Goal: Task Accomplishment & Management: Manage account settings

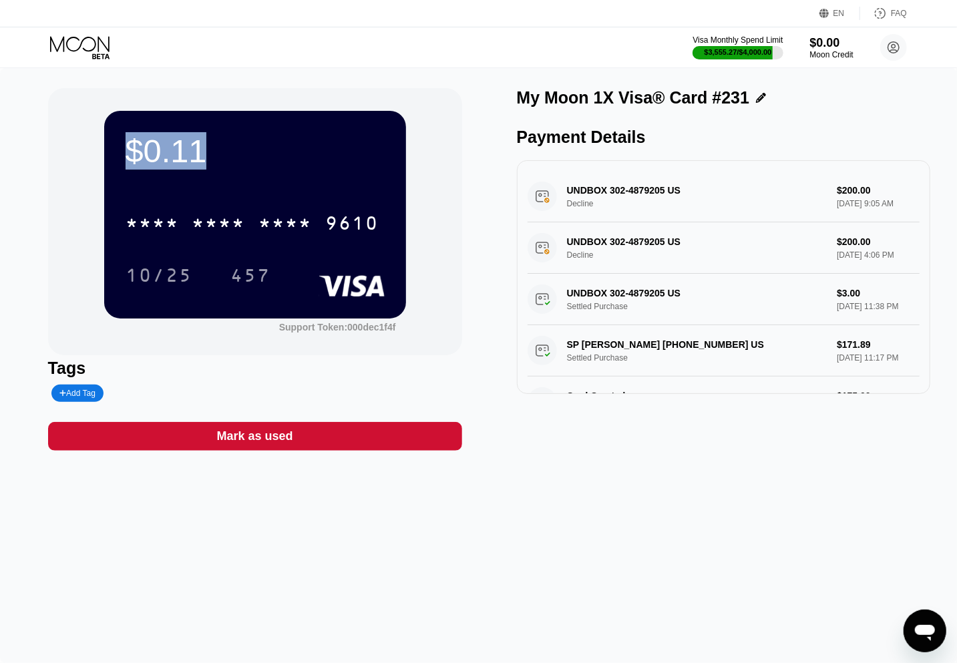
click at [96, 47] on icon at bounding box center [81, 47] width 62 height 23
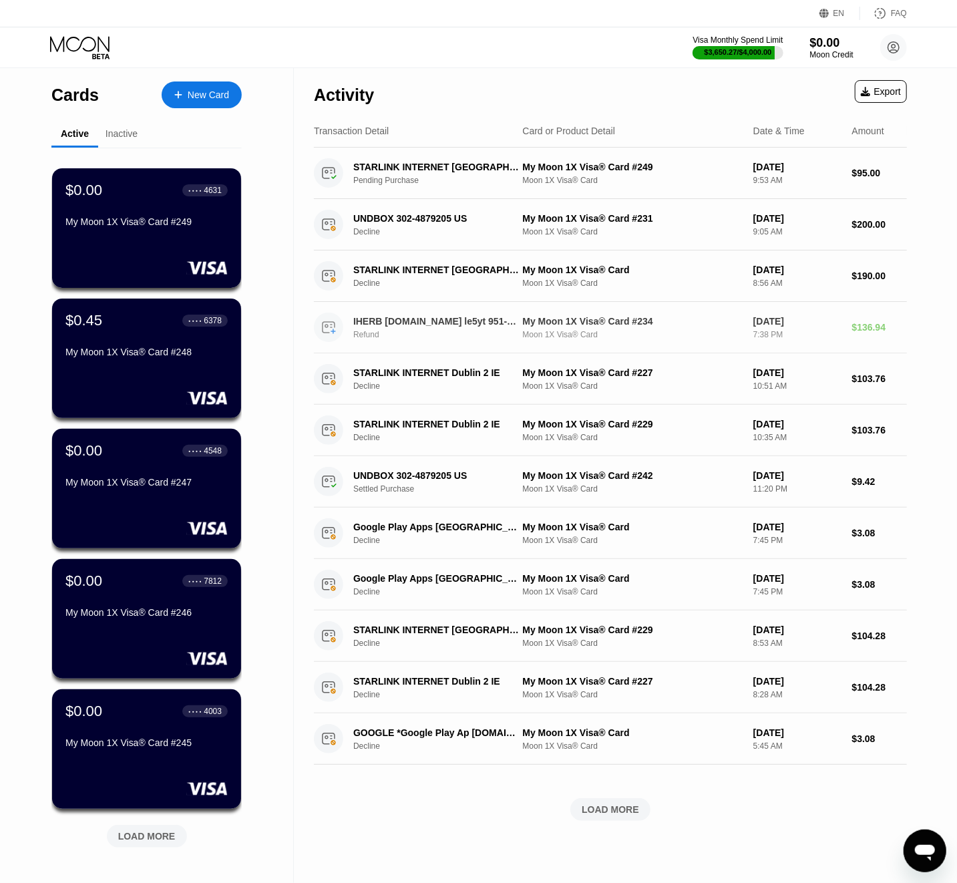
click at [541, 337] on div "Moon 1X Visa® Card" at bounding box center [632, 334] width 220 height 9
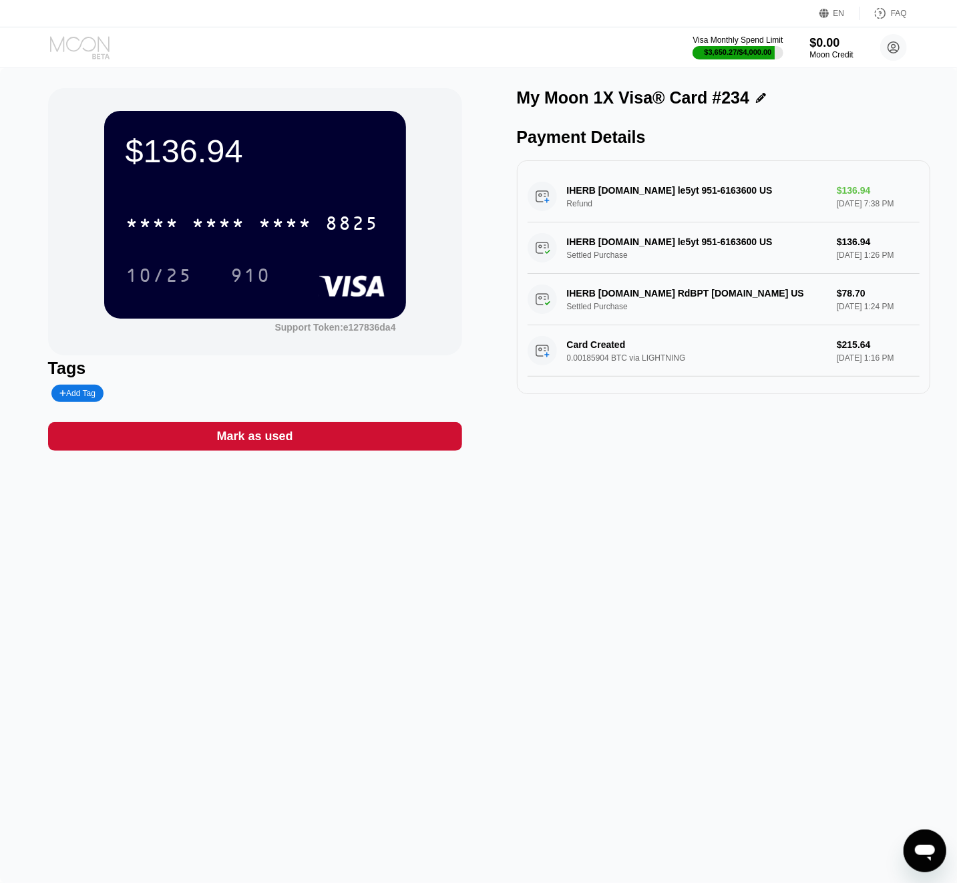
click at [69, 47] on icon at bounding box center [81, 47] width 62 height 23
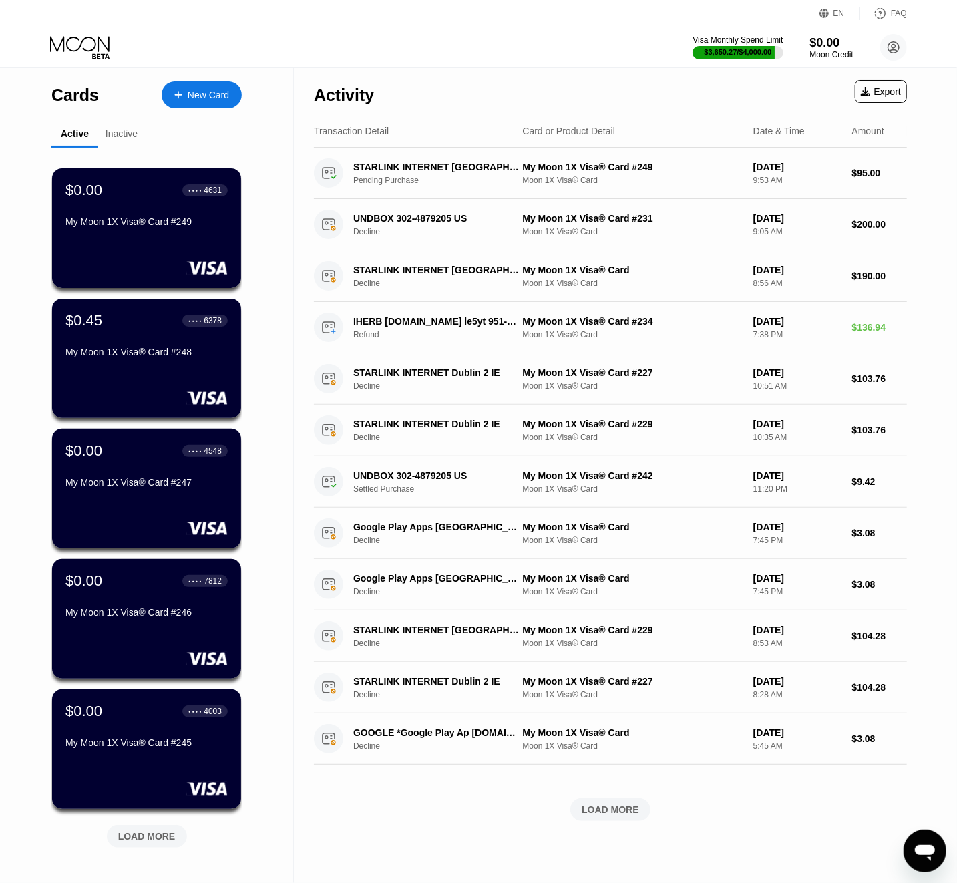
click at [150, 664] on div "LOAD MORE" at bounding box center [146, 836] width 57 height 12
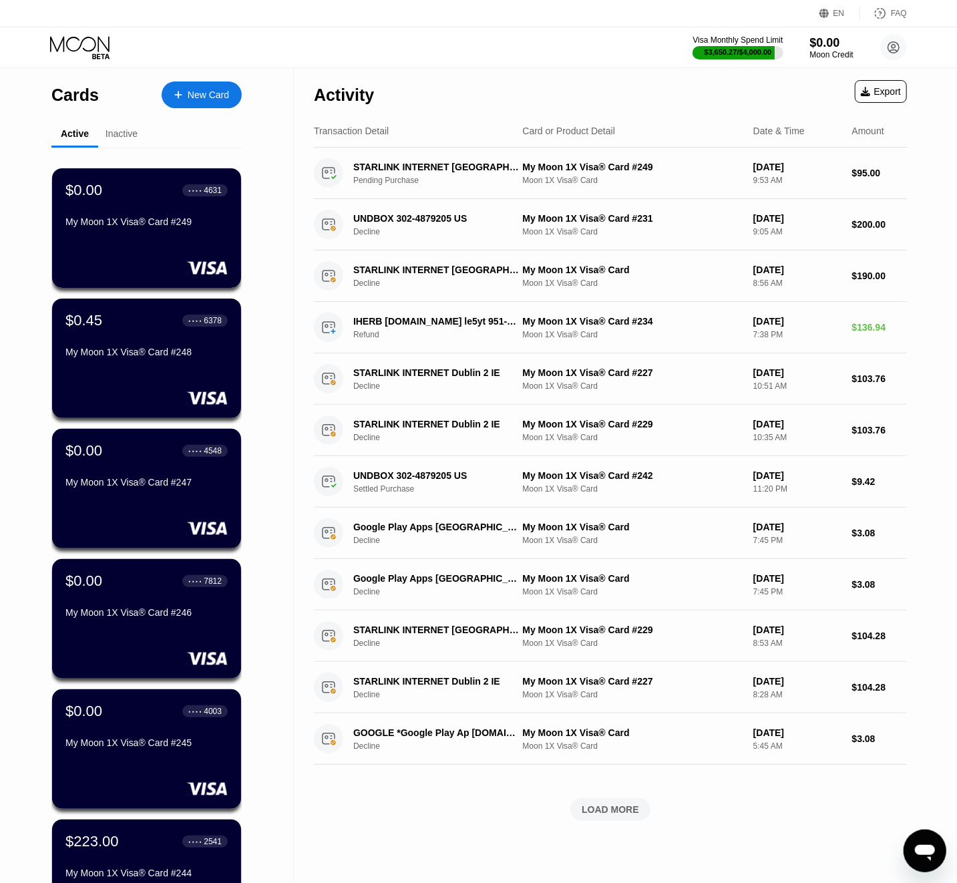
scroll to position [856, 0]
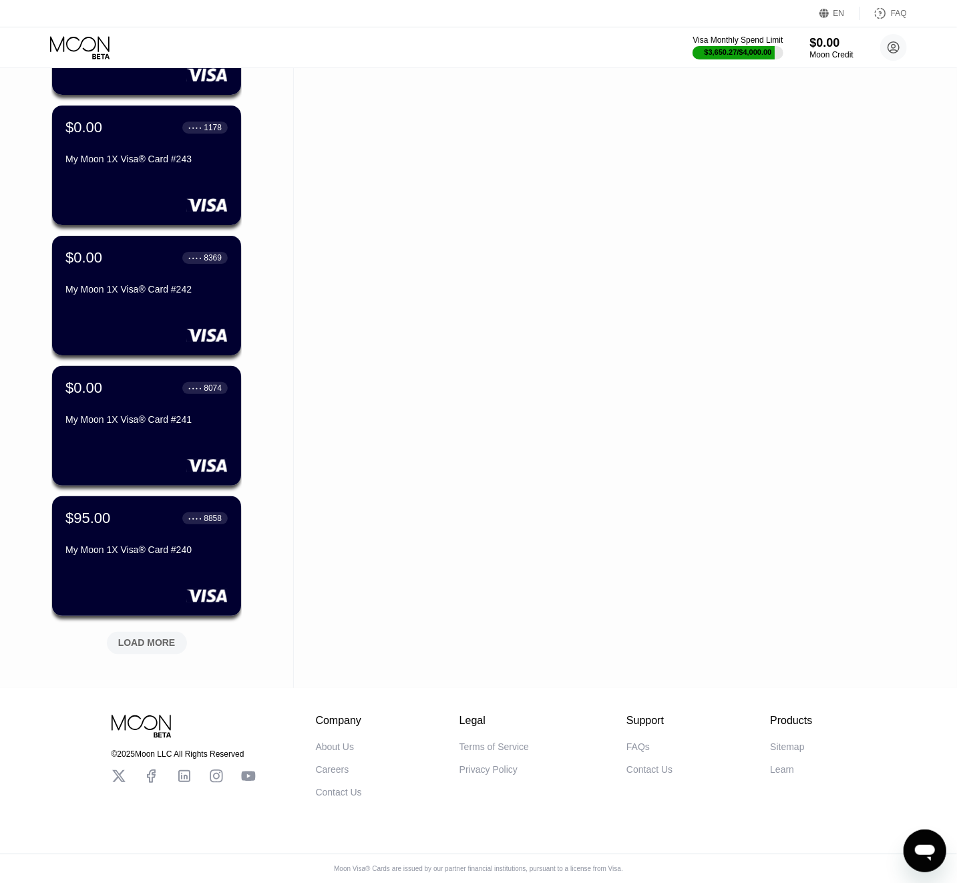
click at [151, 637] on div "LOAD MORE" at bounding box center [146, 643] width 57 height 12
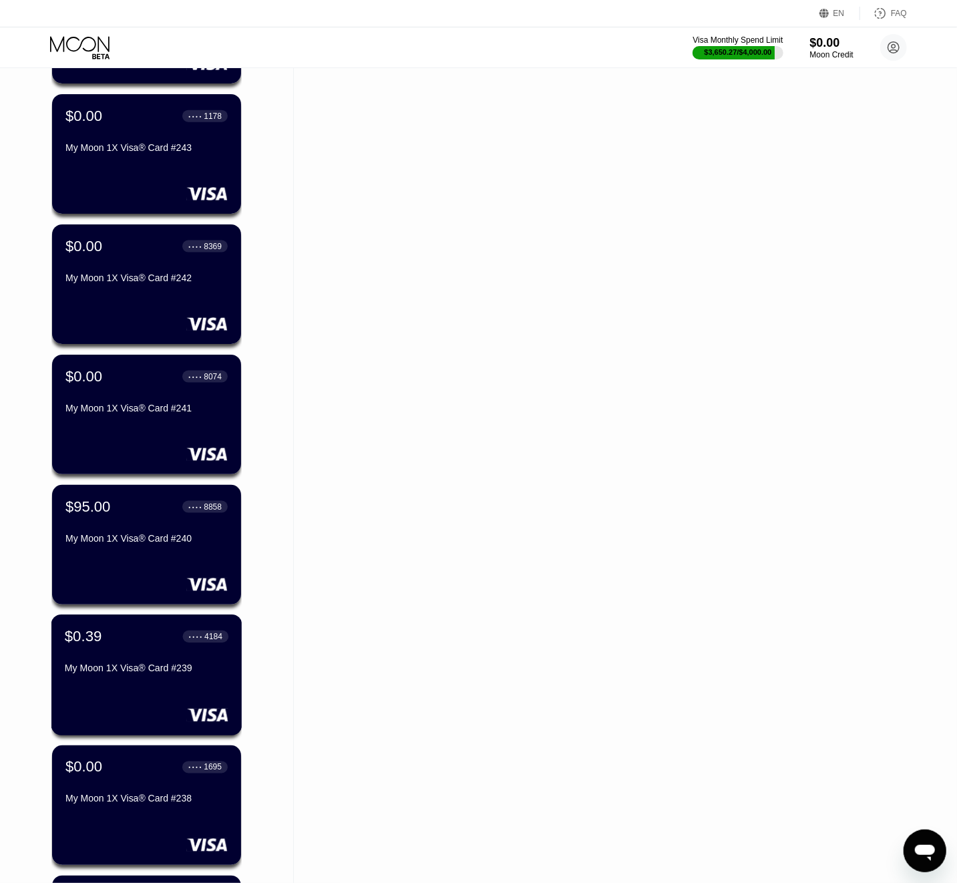
scroll to position [1506, 0]
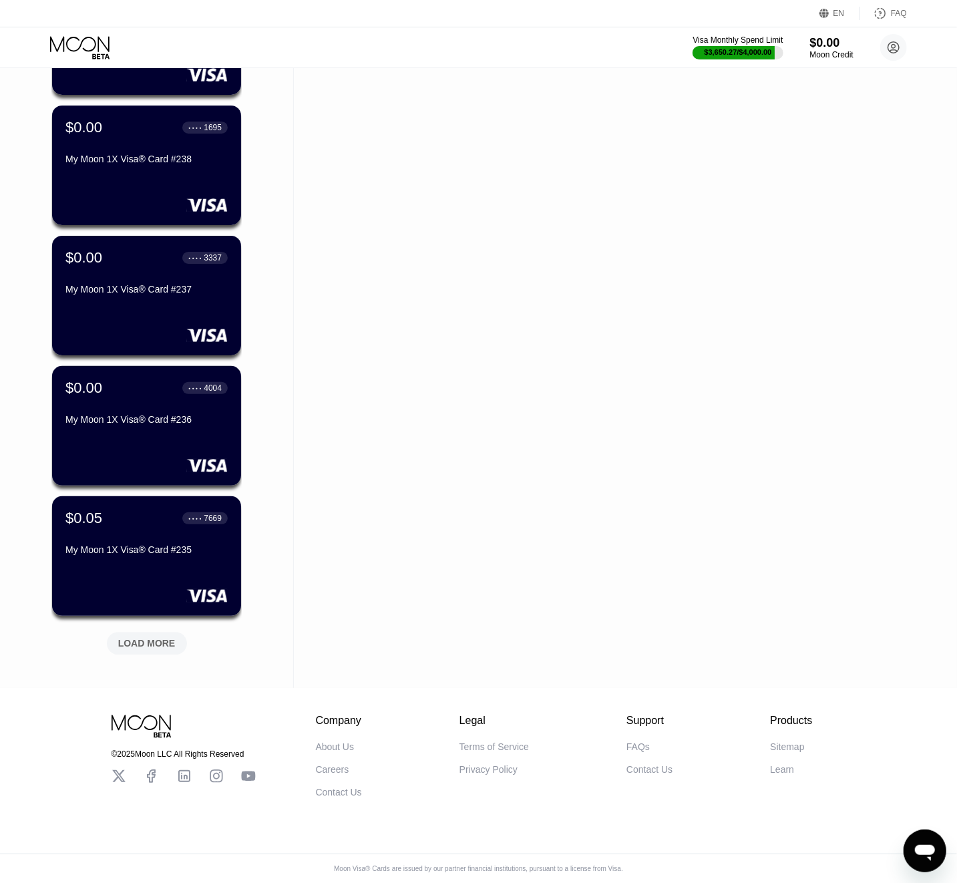
click at [150, 637] on div "LOAD MORE" at bounding box center [146, 643] width 57 height 12
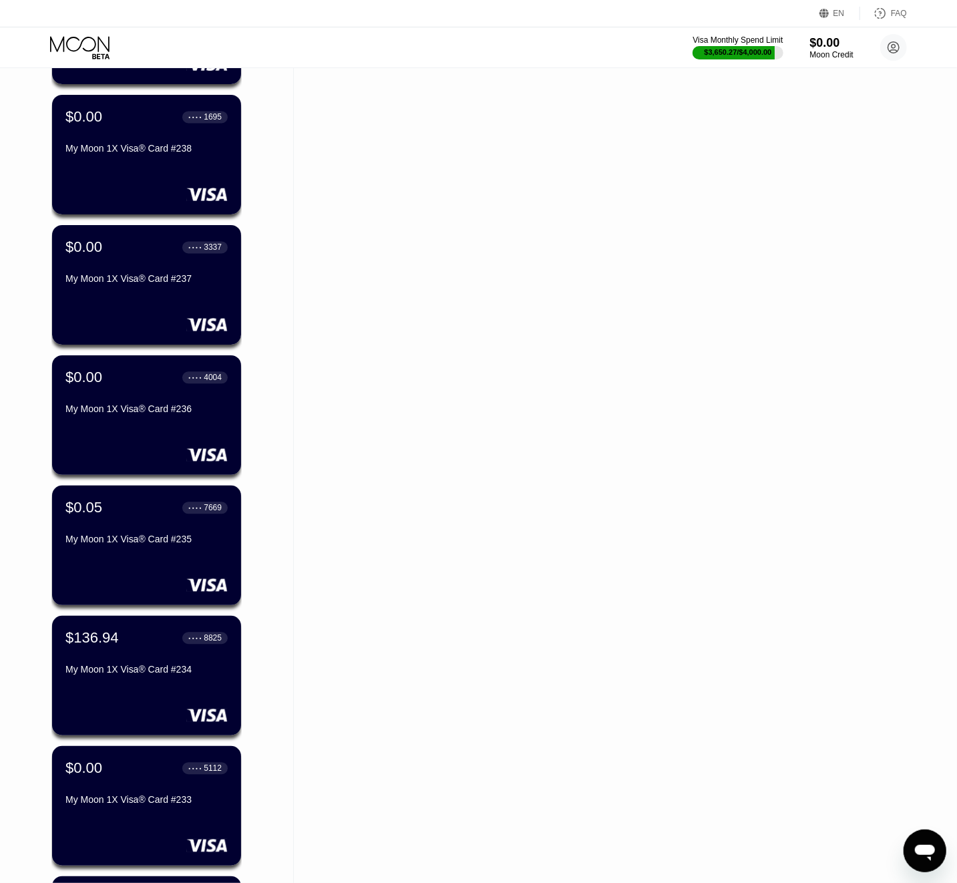
scroll to position [2158, 0]
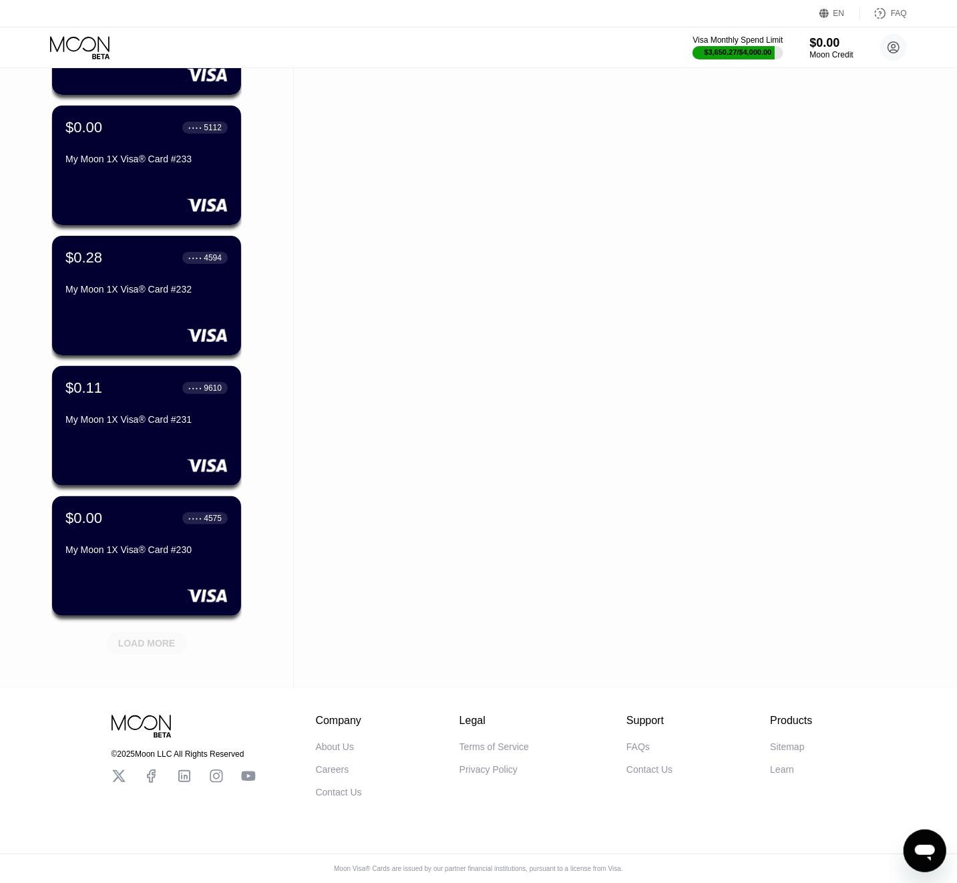
click at [149, 637] on div "LOAD MORE" at bounding box center [146, 643] width 57 height 12
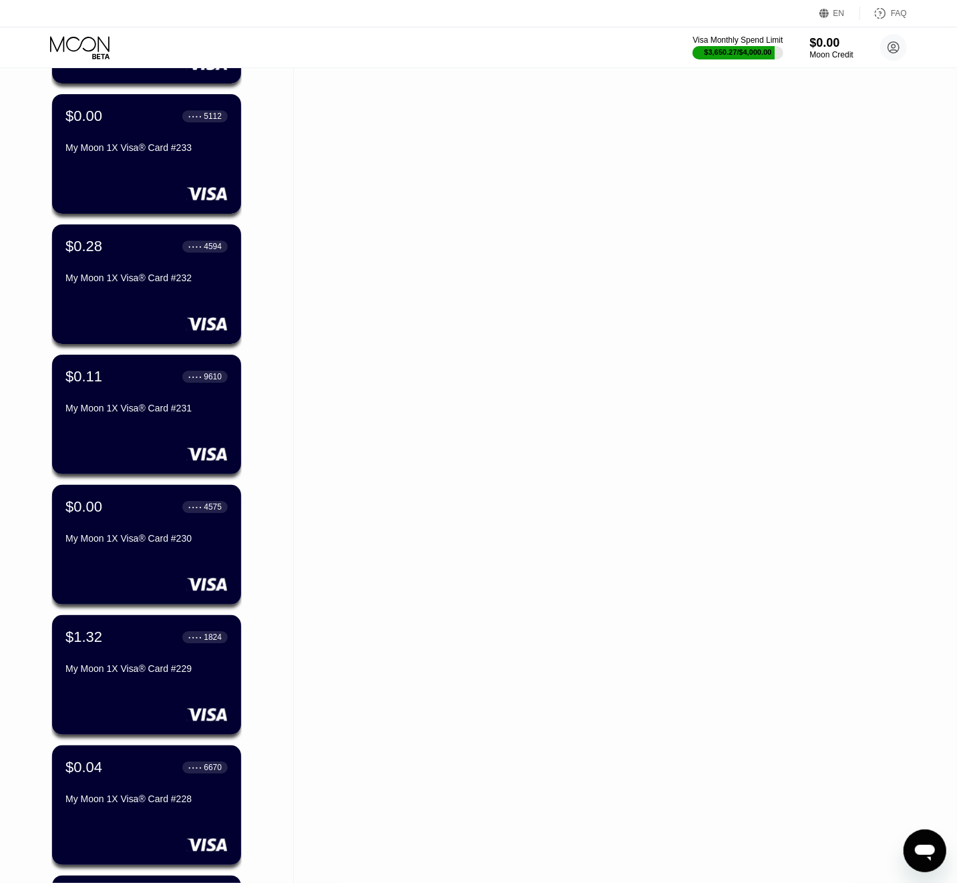
scroll to position [2809, 0]
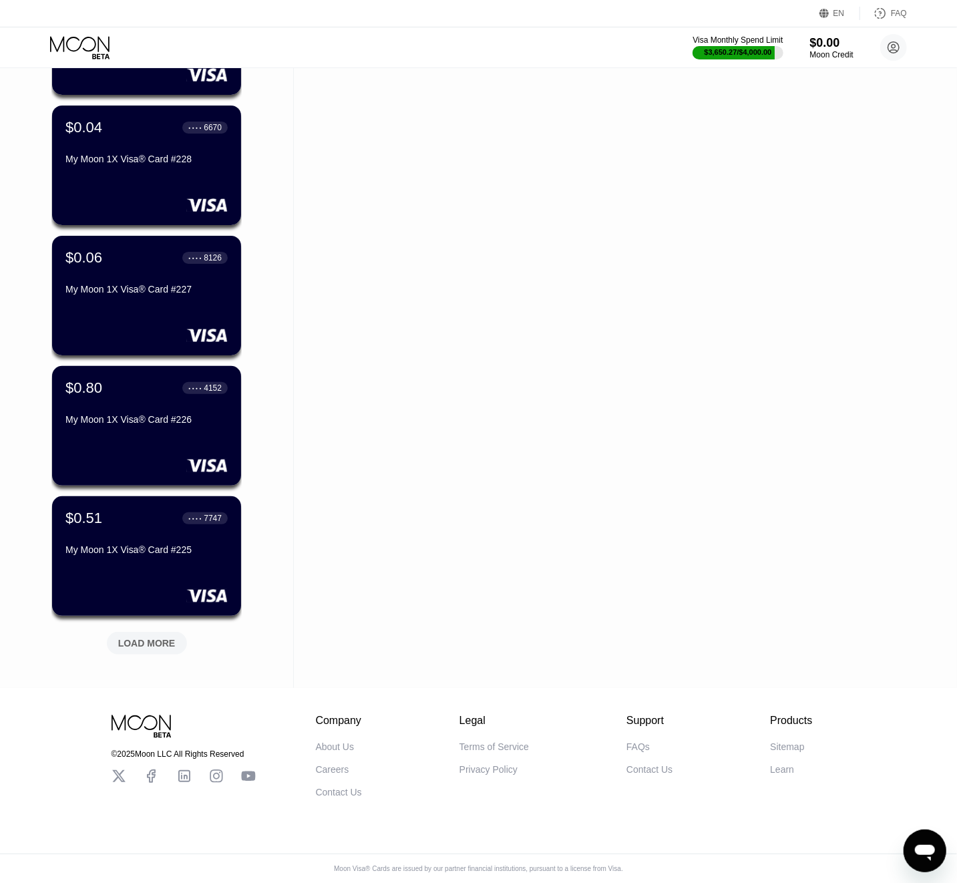
click at [149, 637] on div "LOAD MORE" at bounding box center [146, 643] width 57 height 12
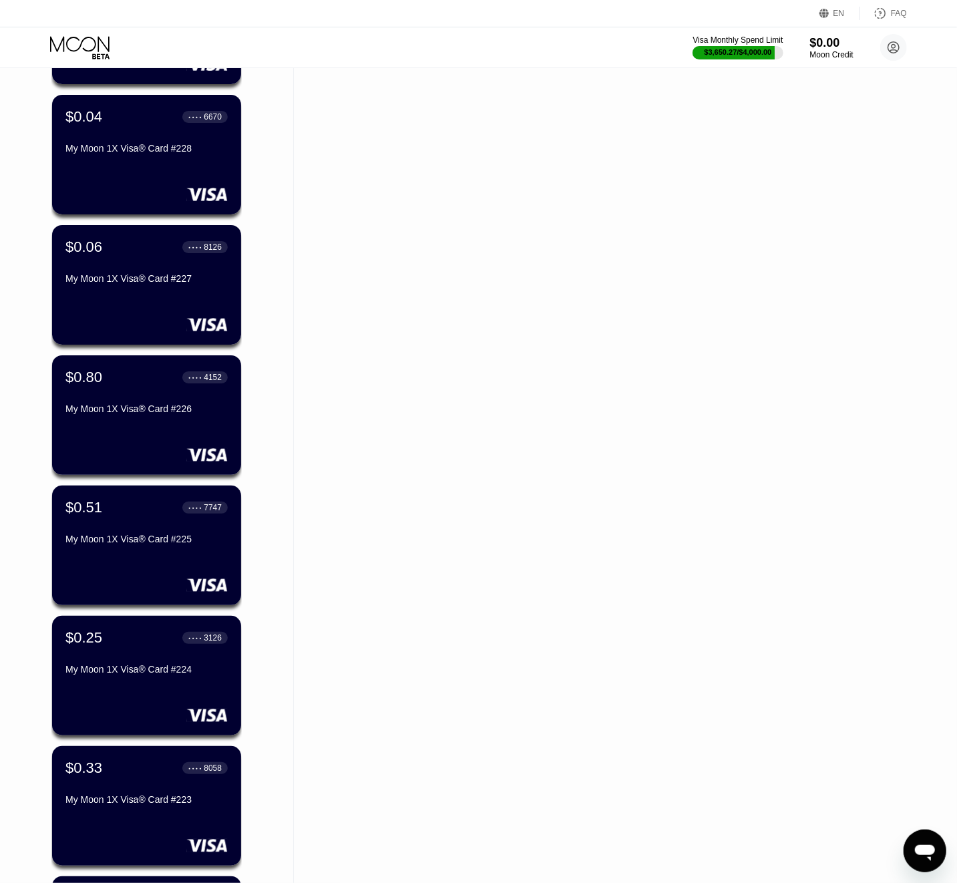
scroll to position [3460, 0]
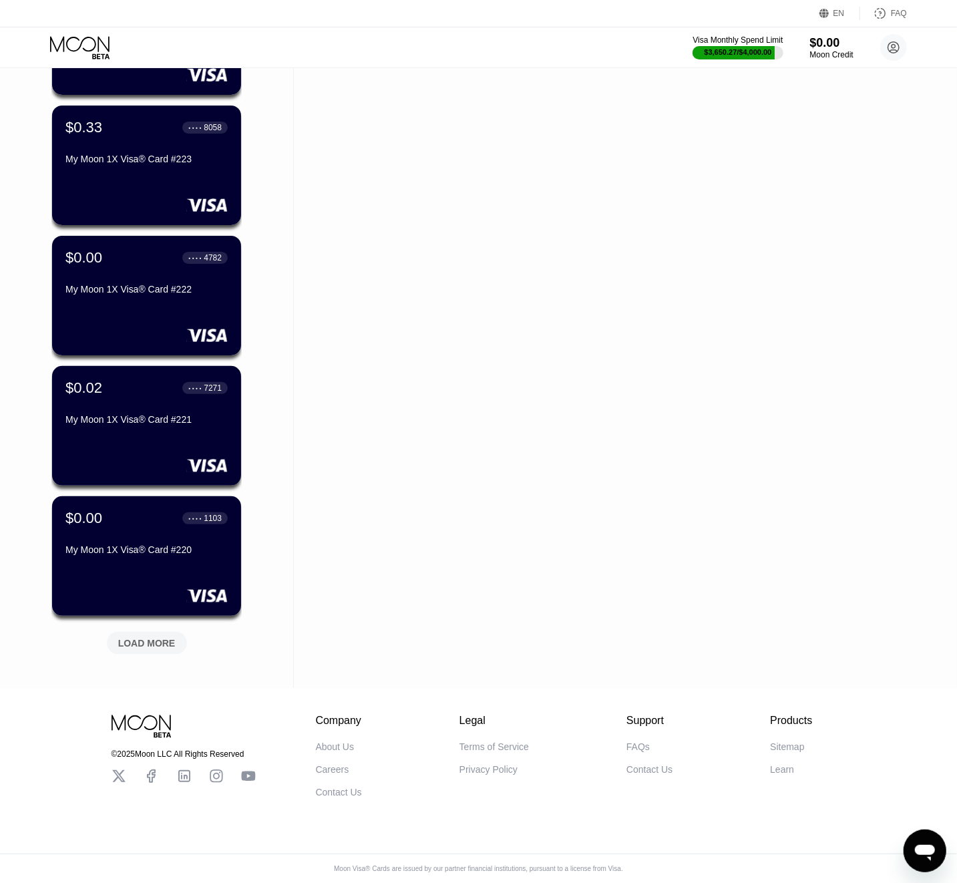
click at [149, 637] on div "LOAD MORE" at bounding box center [146, 643] width 57 height 12
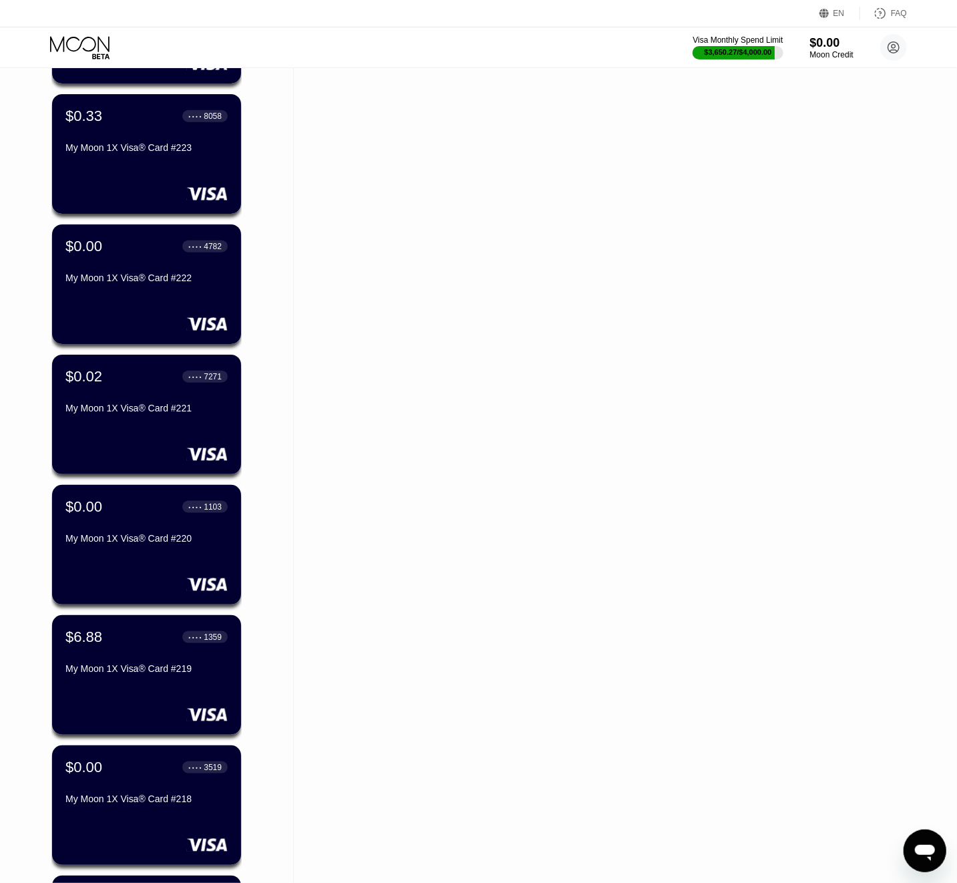
scroll to position [4111, 0]
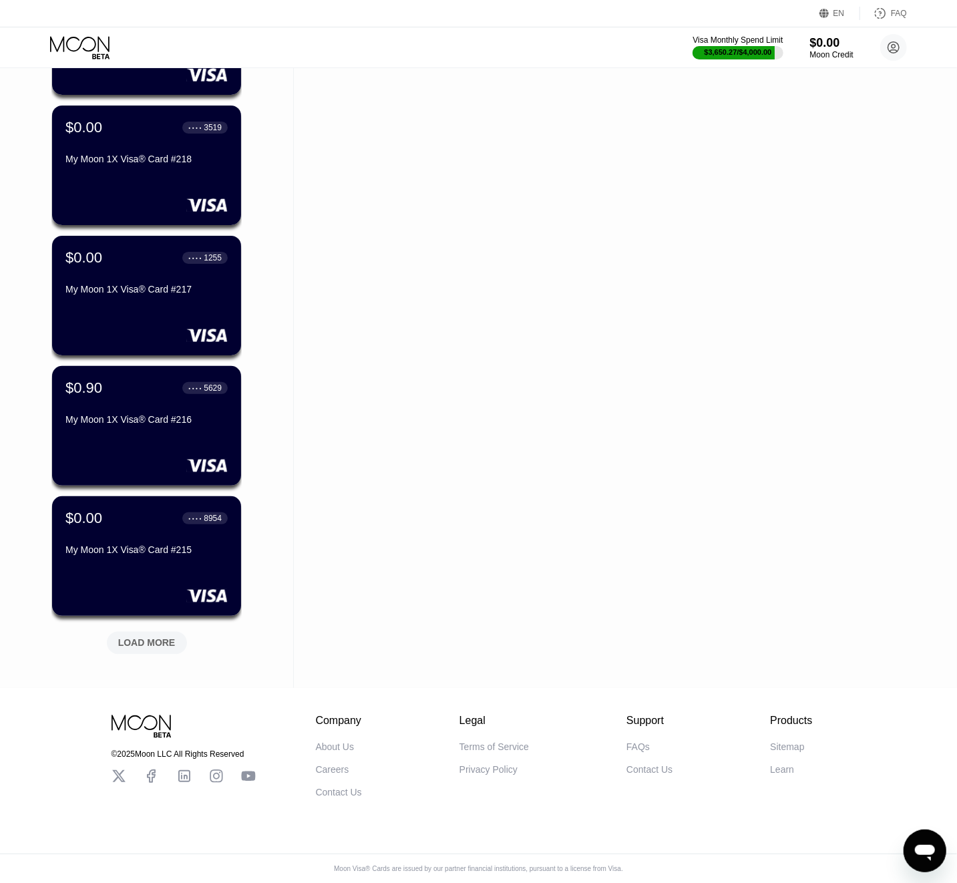
click at [149, 637] on div "LOAD MORE" at bounding box center [146, 643] width 57 height 12
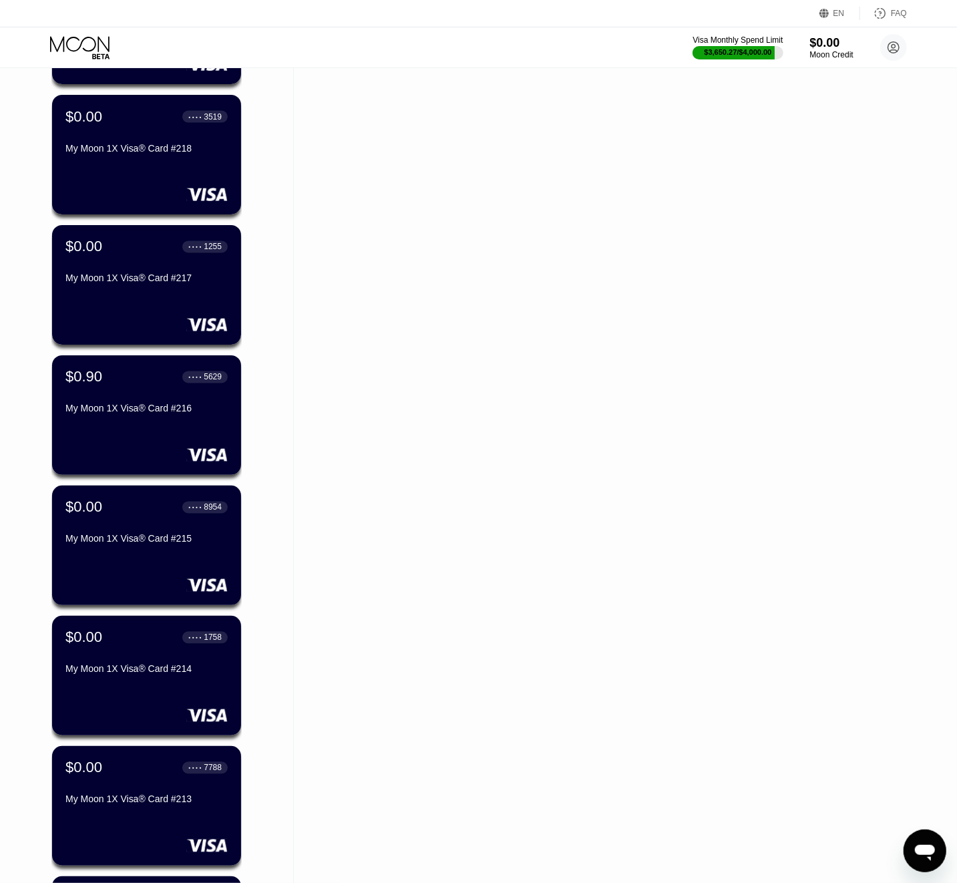
scroll to position [4762, 0]
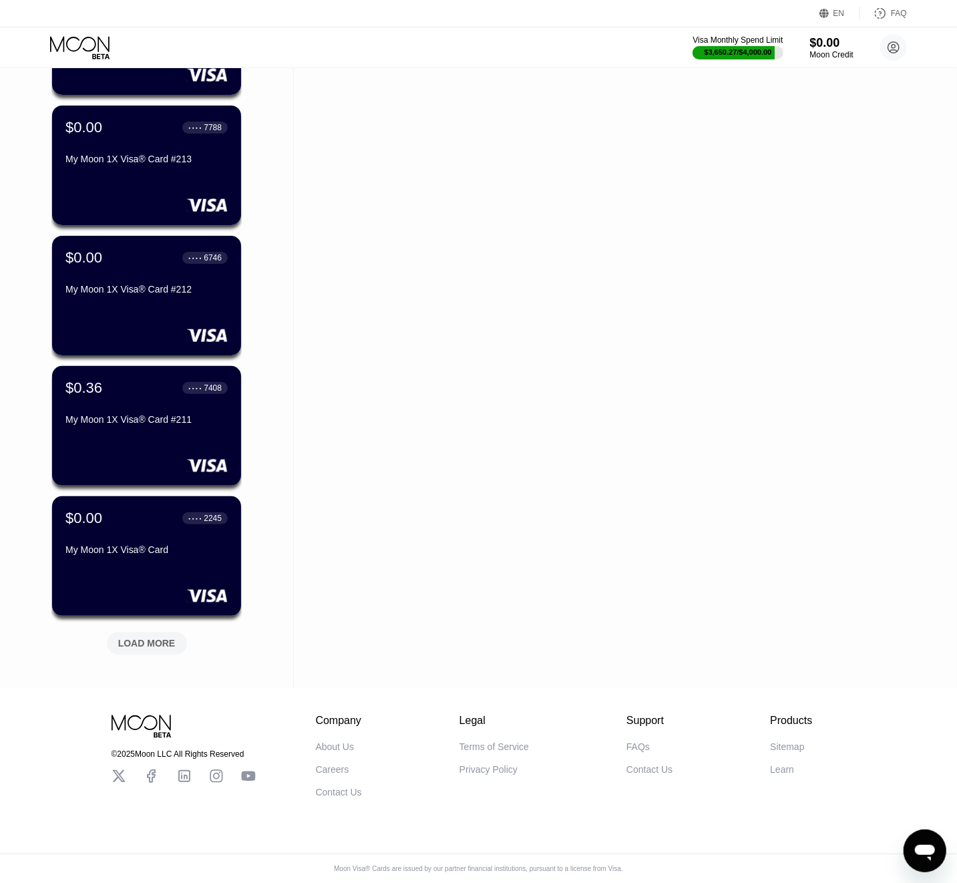
click at [149, 637] on div "LOAD MORE" at bounding box center [146, 643] width 57 height 12
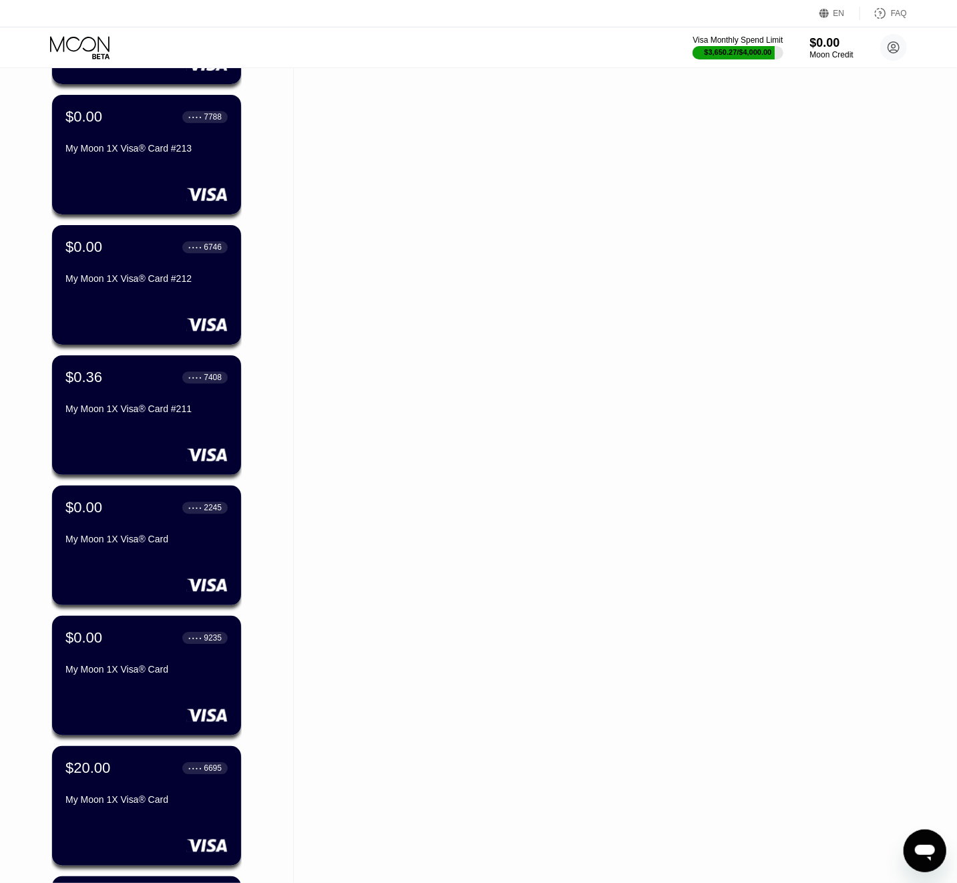
scroll to position [5413, 0]
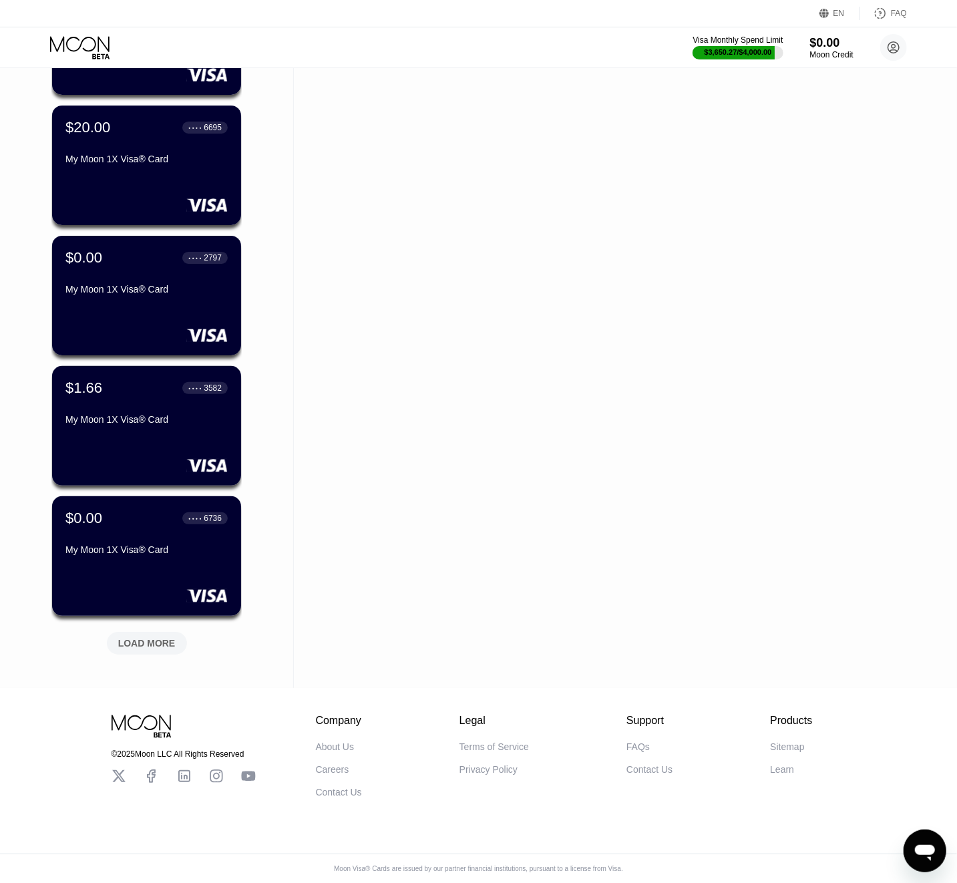
click at [149, 637] on div "LOAD MORE" at bounding box center [146, 643] width 57 height 12
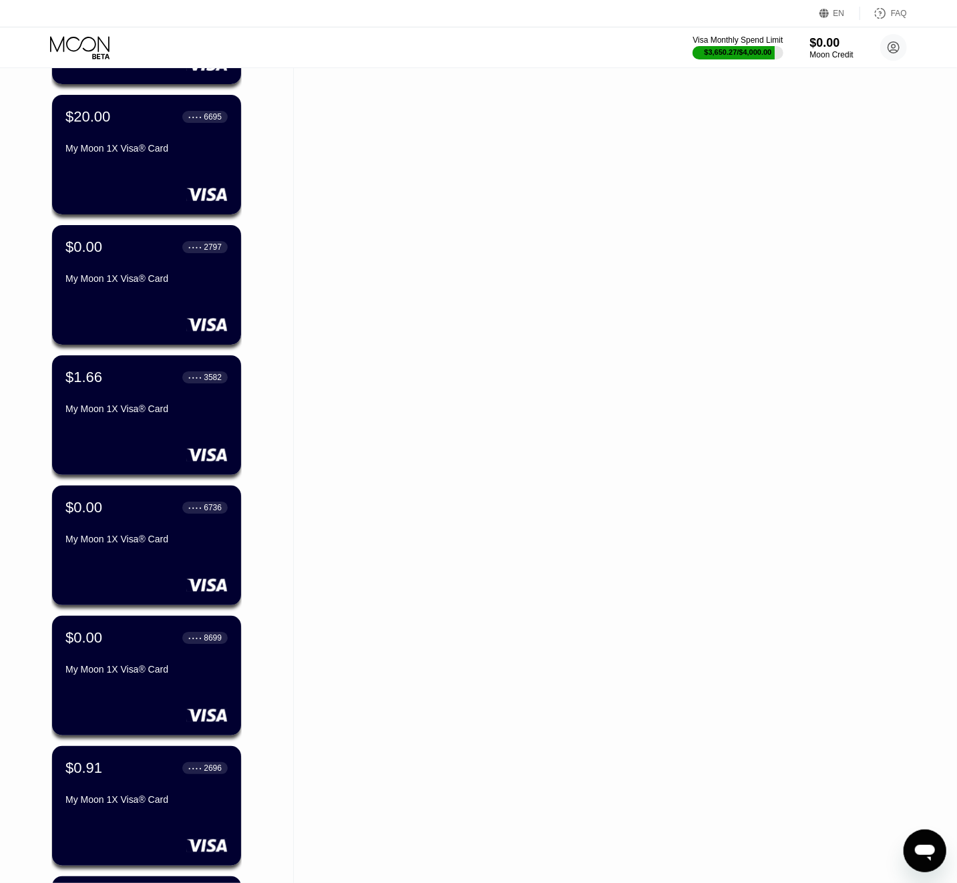
scroll to position [6065, 0]
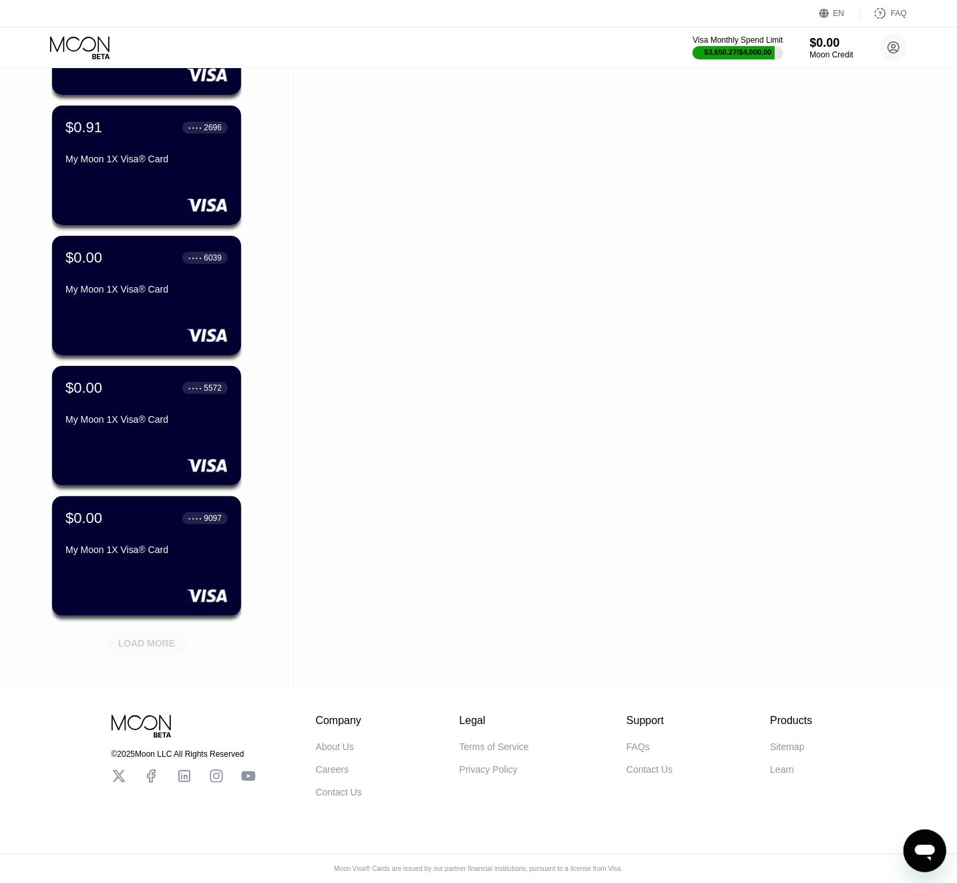
click at [149, 637] on div "LOAD MORE" at bounding box center [146, 643] width 57 height 12
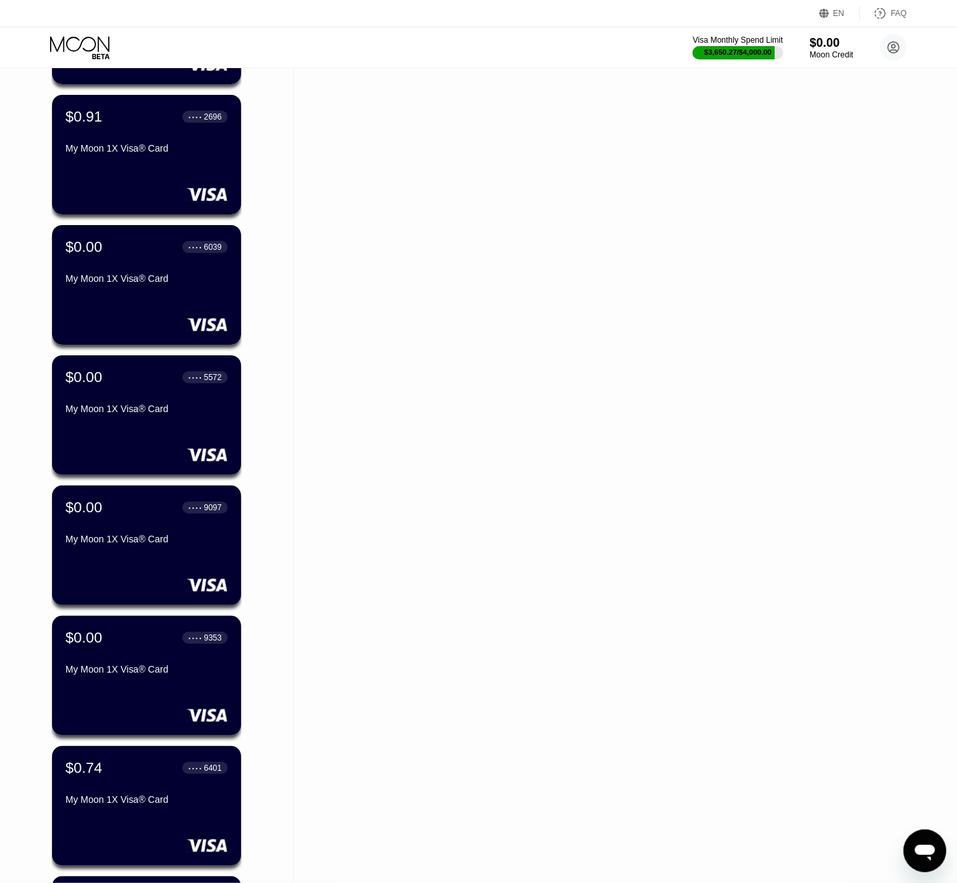
scroll to position [6716, 0]
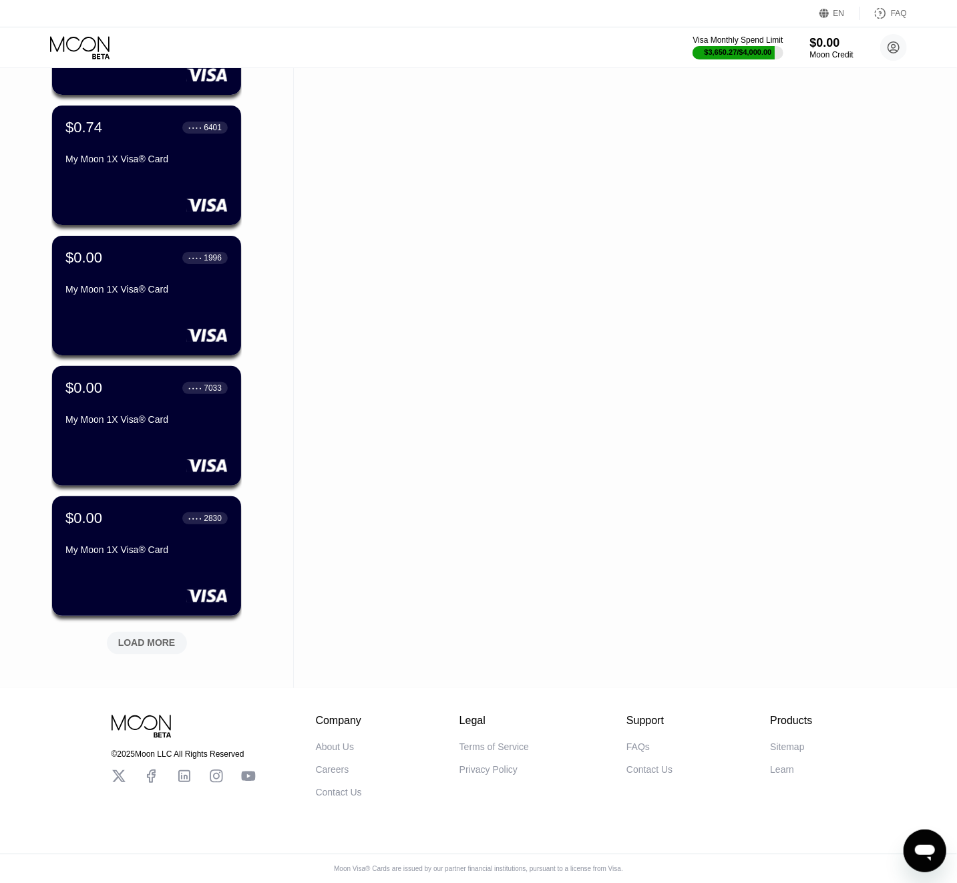
click at [149, 637] on div "LOAD MORE" at bounding box center [146, 643] width 57 height 12
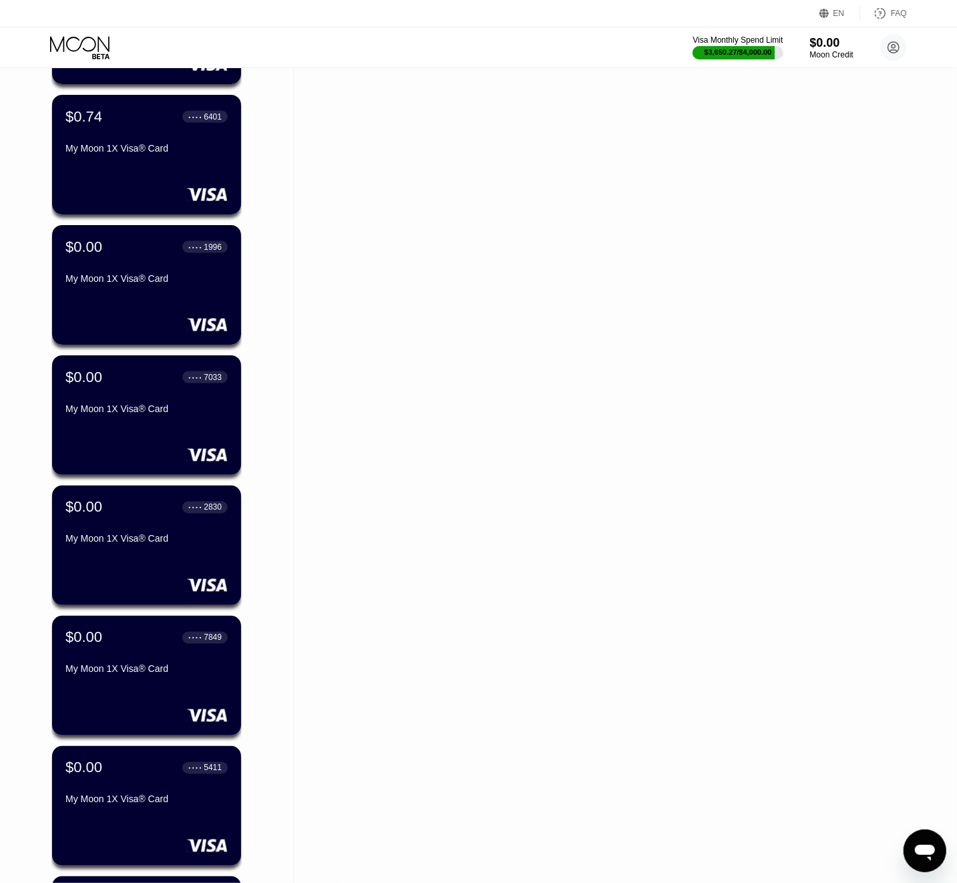
scroll to position [7336, 0]
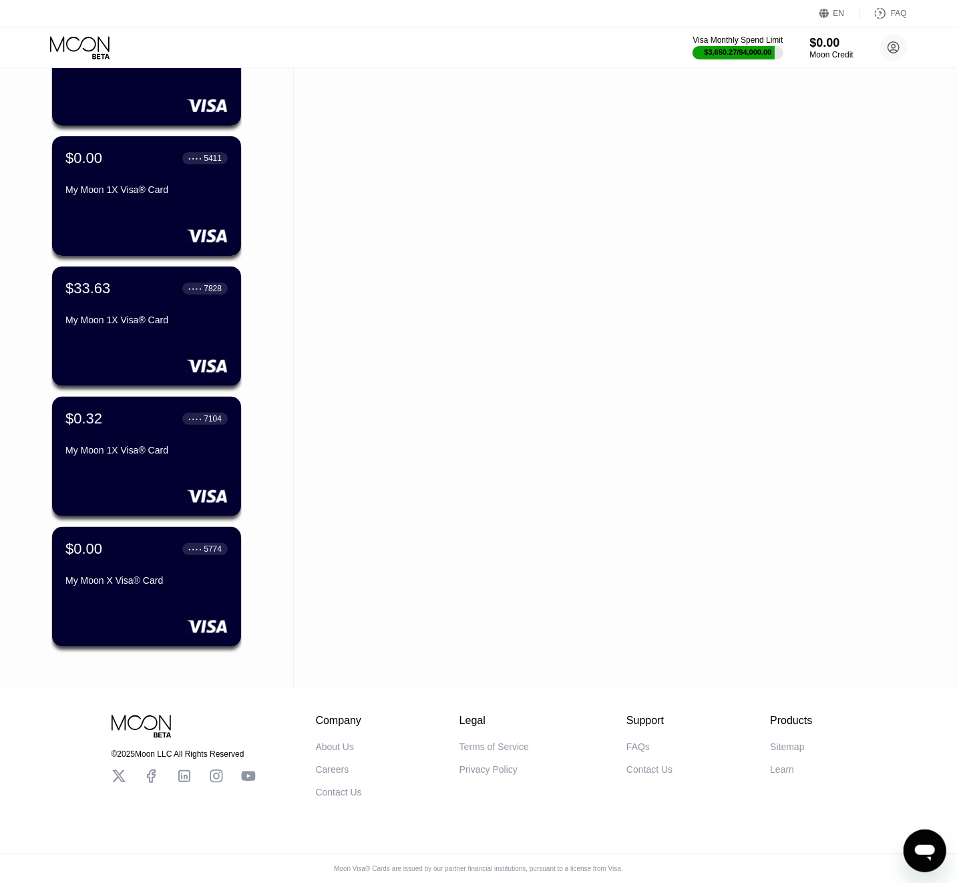
click at [149, 631] on div "$0.00 ● ● ● ● 5774 My Moon X Visa® Card" at bounding box center [146, 587] width 189 height 120
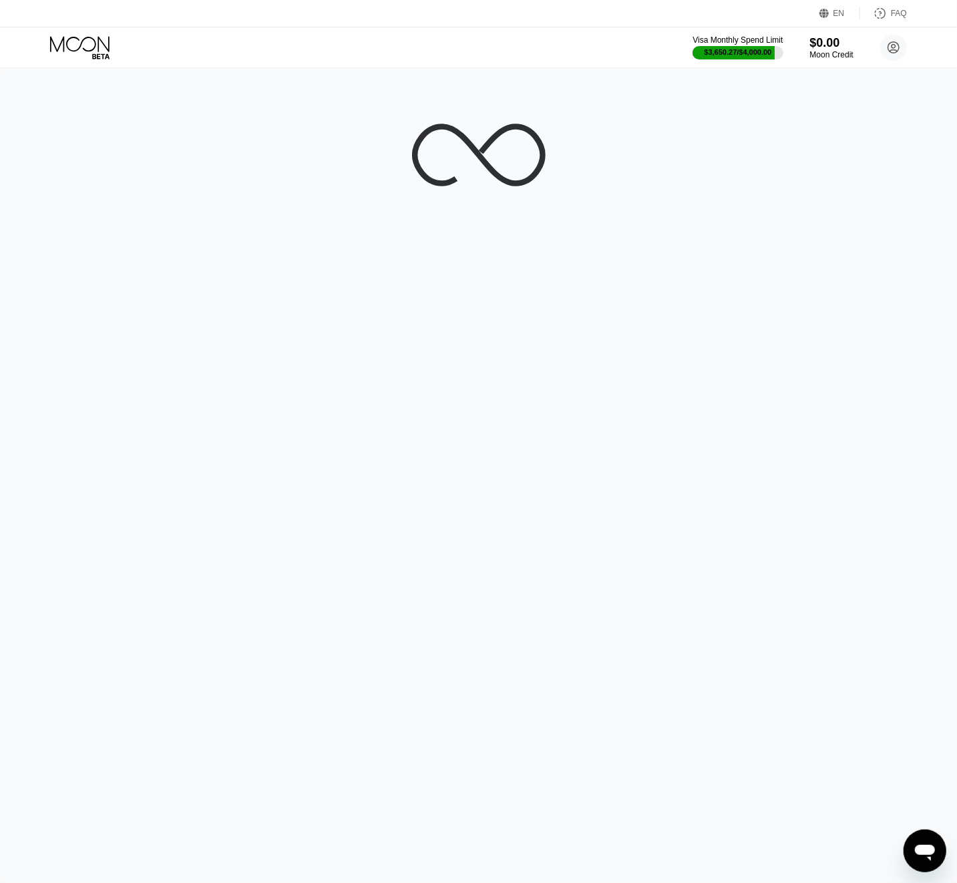
drag, startPoint x: 256, startPoint y: 582, endPoint x: 260, endPoint y: 573, distance: 9.6
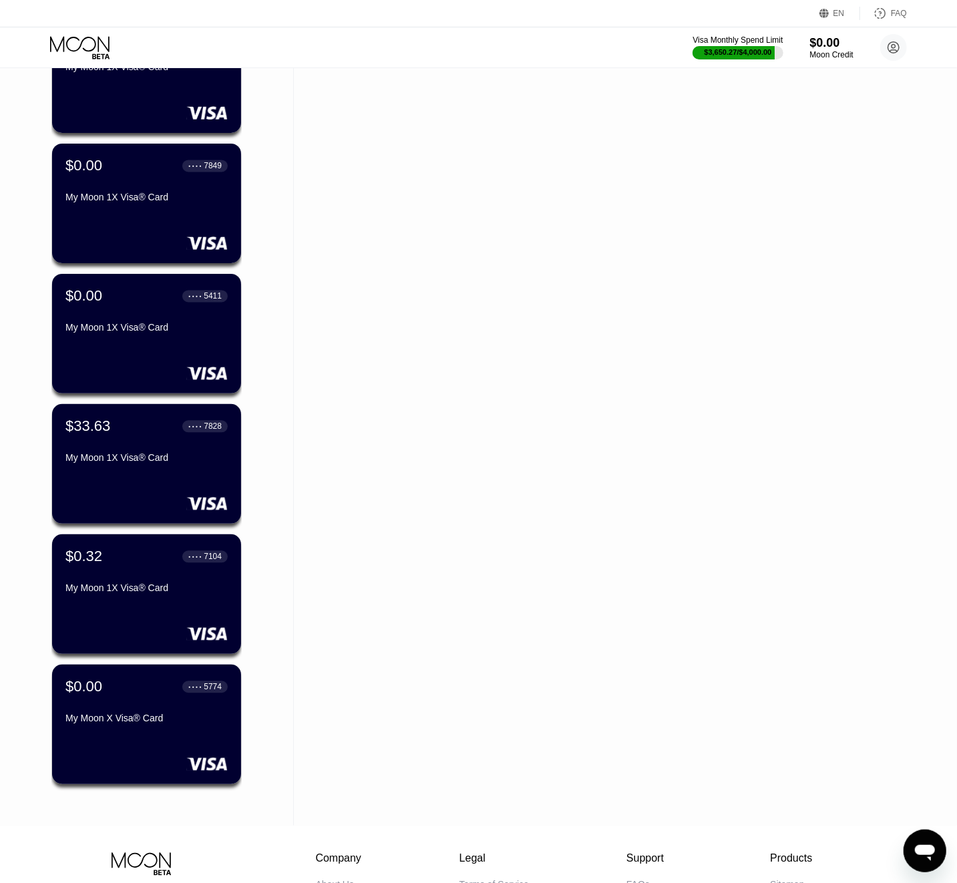
scroll to position [7114, 0]
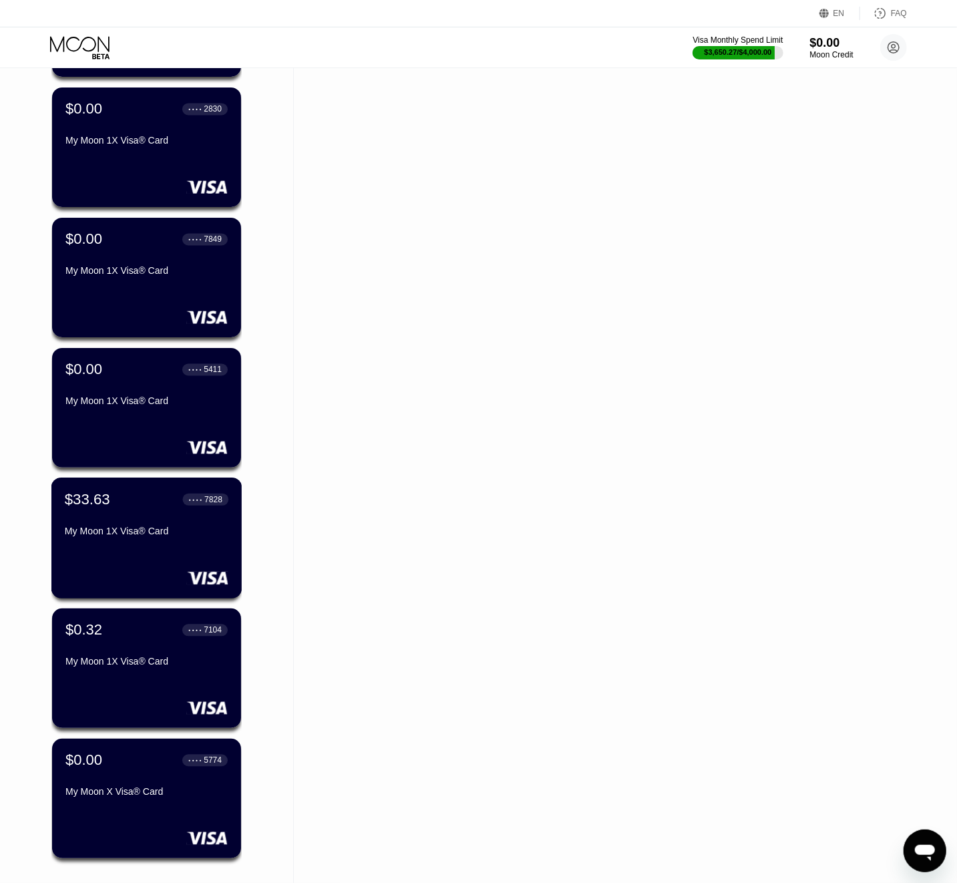
click at [214, 537] on div "My Moon 1X Visa® Card" at bounding box center [147, 531] width 164 height 11
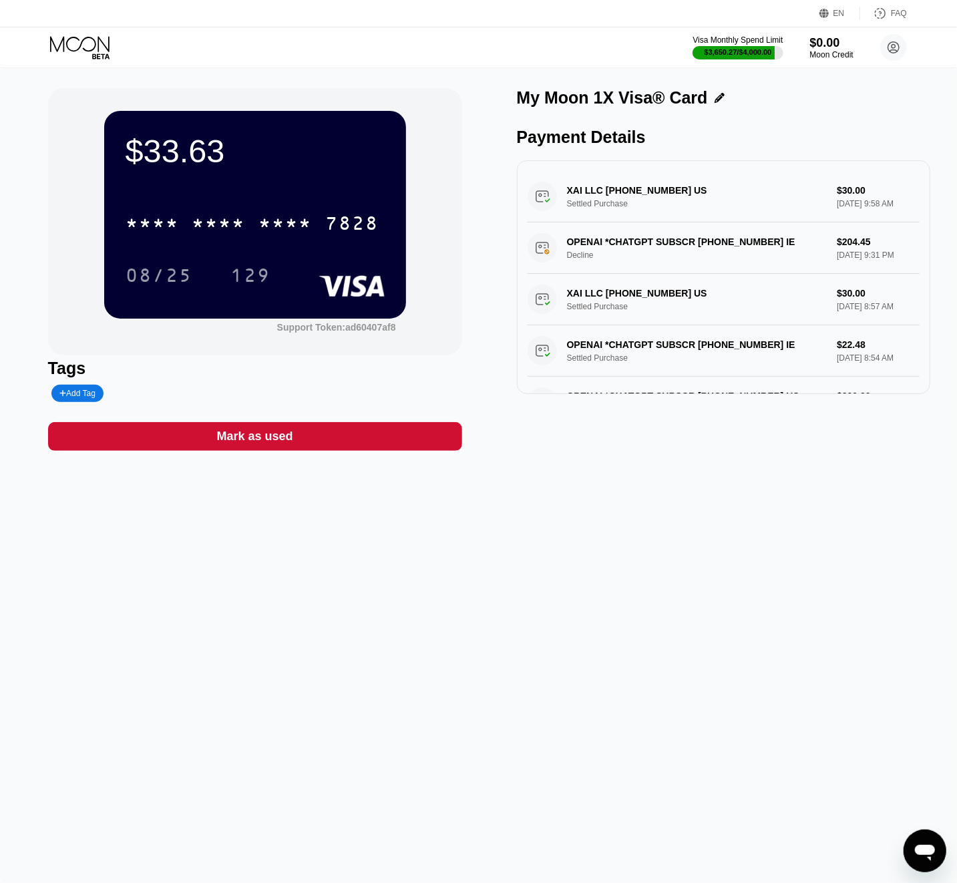
scroll to position [210, 0]
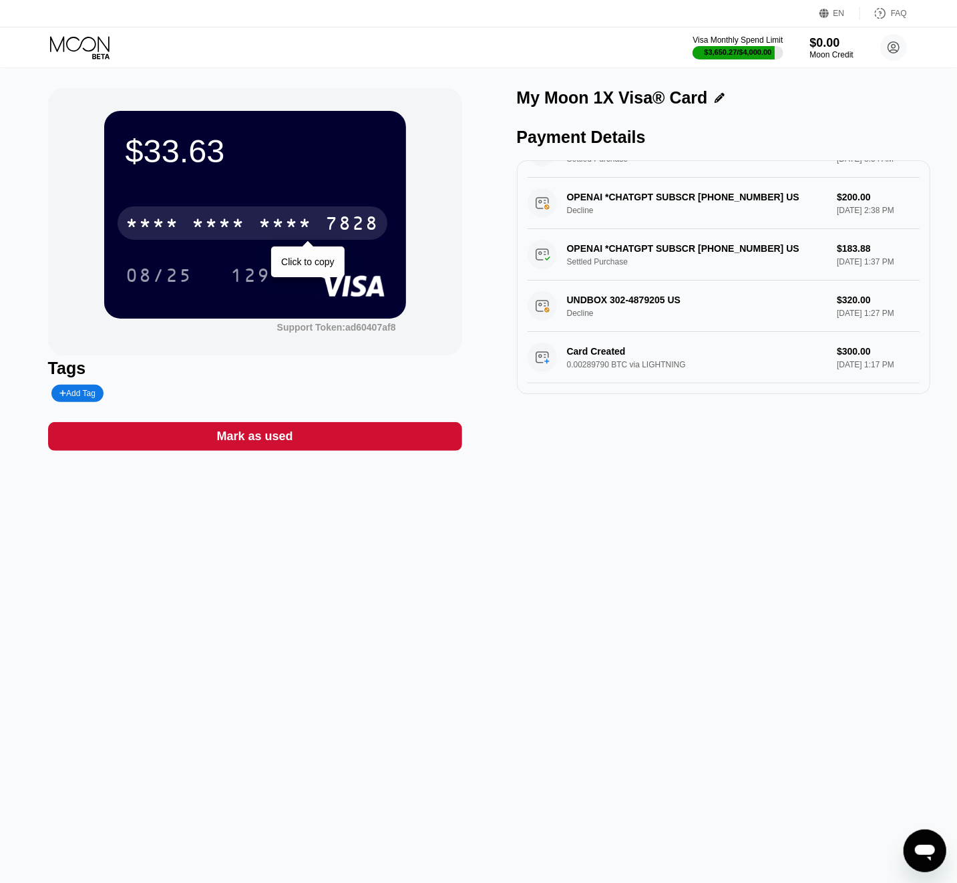
click at [311, 232] on div "* * * *" at bounding box center [285, 224] width 53 height 21
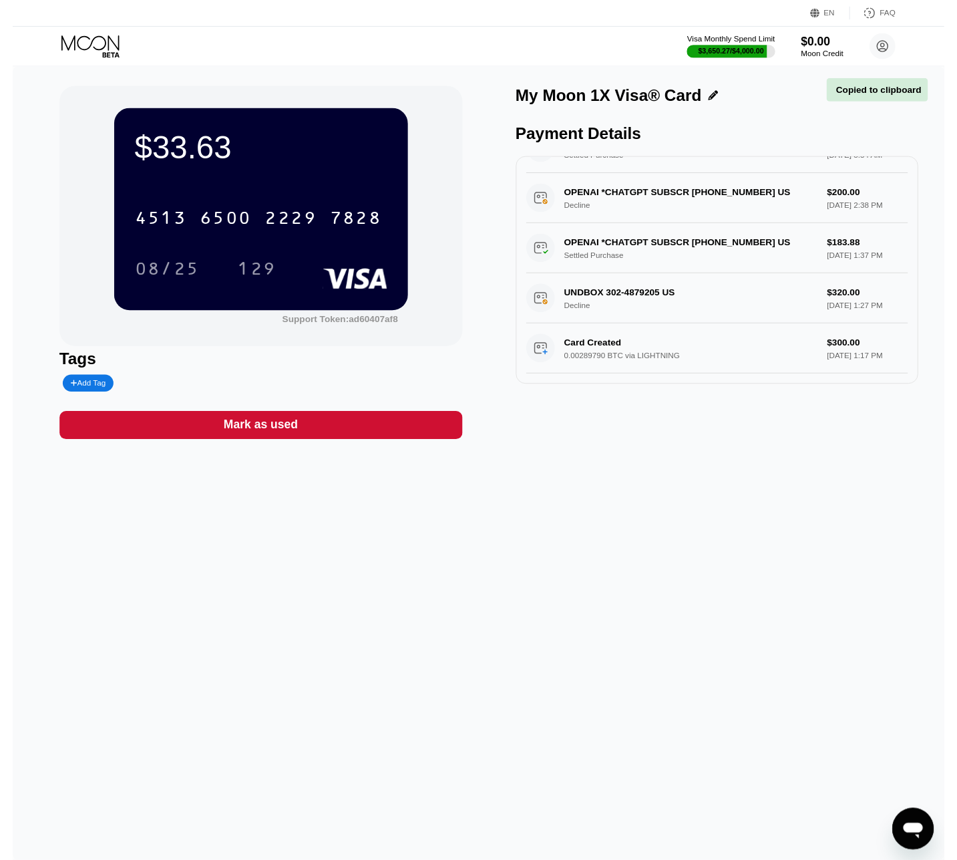
scroll to position [0, 0]
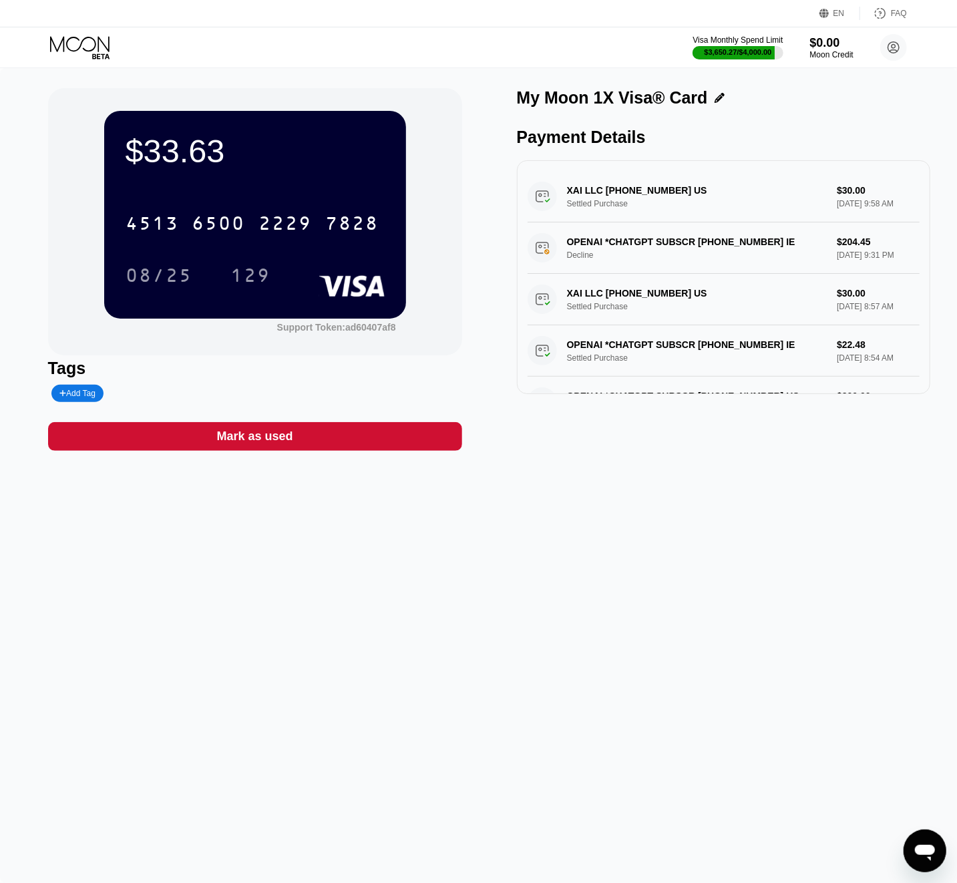
click at [575, 532] on div "$33.63 4513 6500 2229 7828 08/25 129 Support Token: ad60407af8 Tags Add Tag Mar…" at bounding box center [478, 475] width 957 height 815
click at [423, 653] on div "$33.63 4513 6500 2229 7828 08/25 129 Support Token: ad60407af8 Tags Add Tag Mar…" at bounding box center [478, 475] width 957 height 815
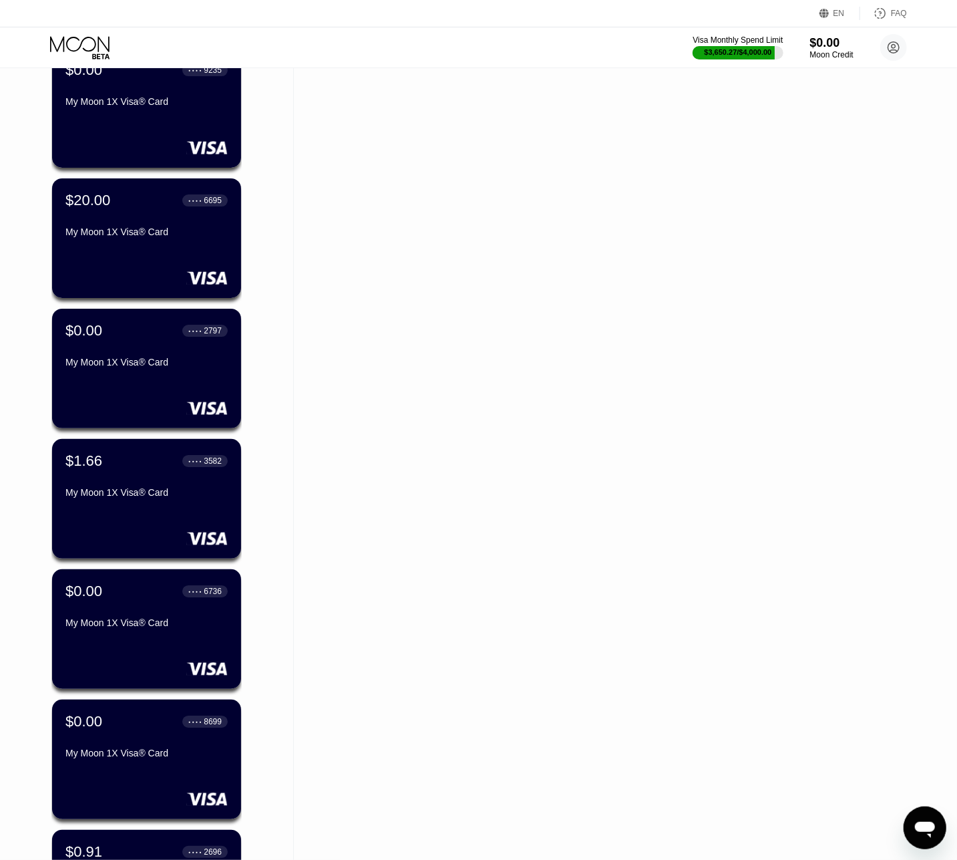
scroll to position [5255, 0]
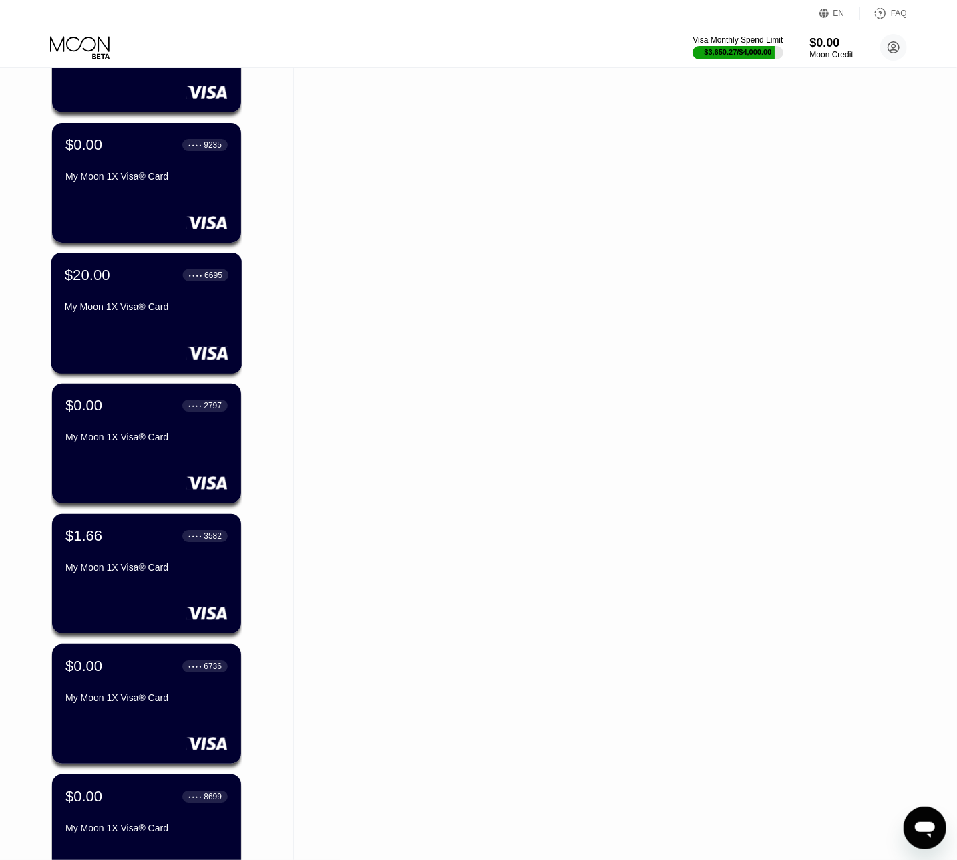
click at [197, 335] on div "$20.00 ● ● ● ● 6695 My Moon 1X Visa® Card" at bounding box center [146, 312] width 191 height 121
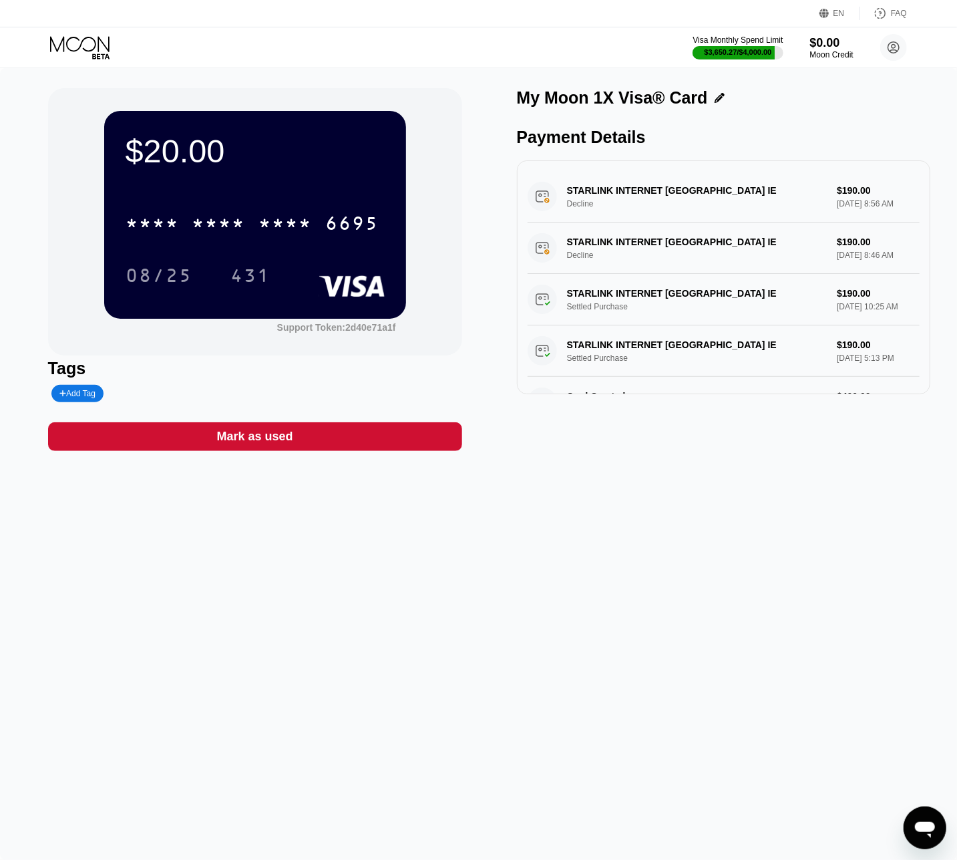
scroll to position [56, 0]
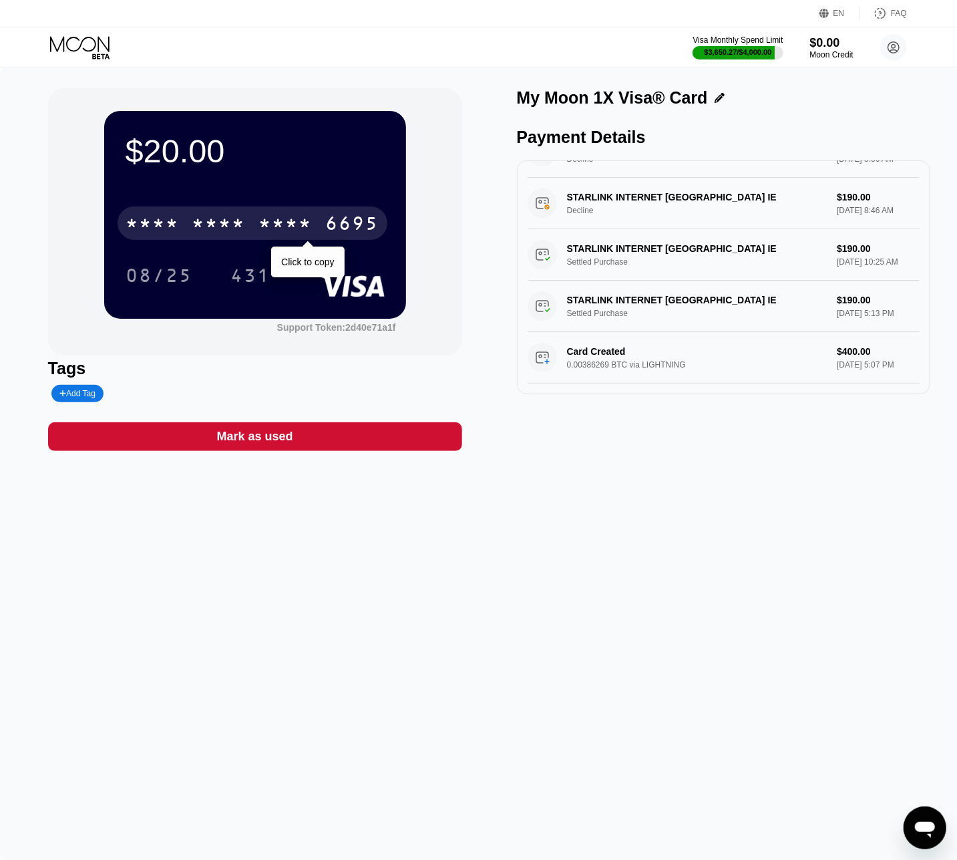
click at [339, 232] on div "6695" at bounding box center [352, 224] width 53 height 21
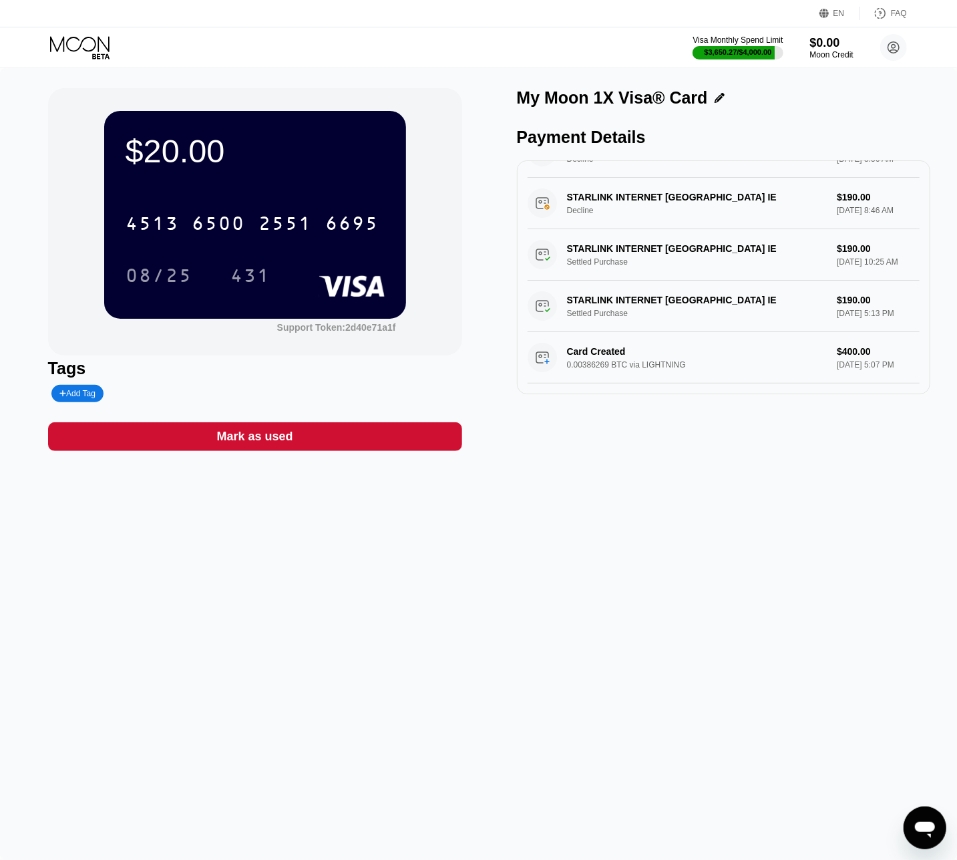
click at [737, 664] on div "$20.00 4513 6500 2551 6695 08/25 431 Support Token: 2d40e71a1f Tags Add Tag Mar…" at bounding box center [478, 463] width 957 height 791
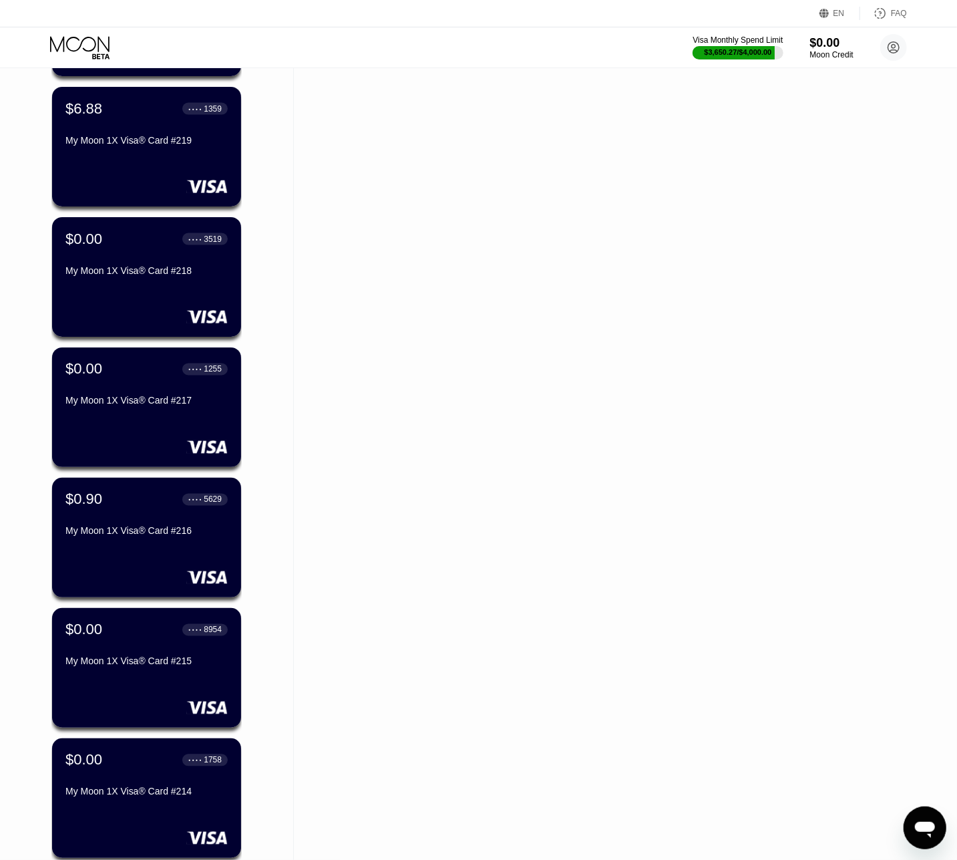
scroll to position [3915, 0]
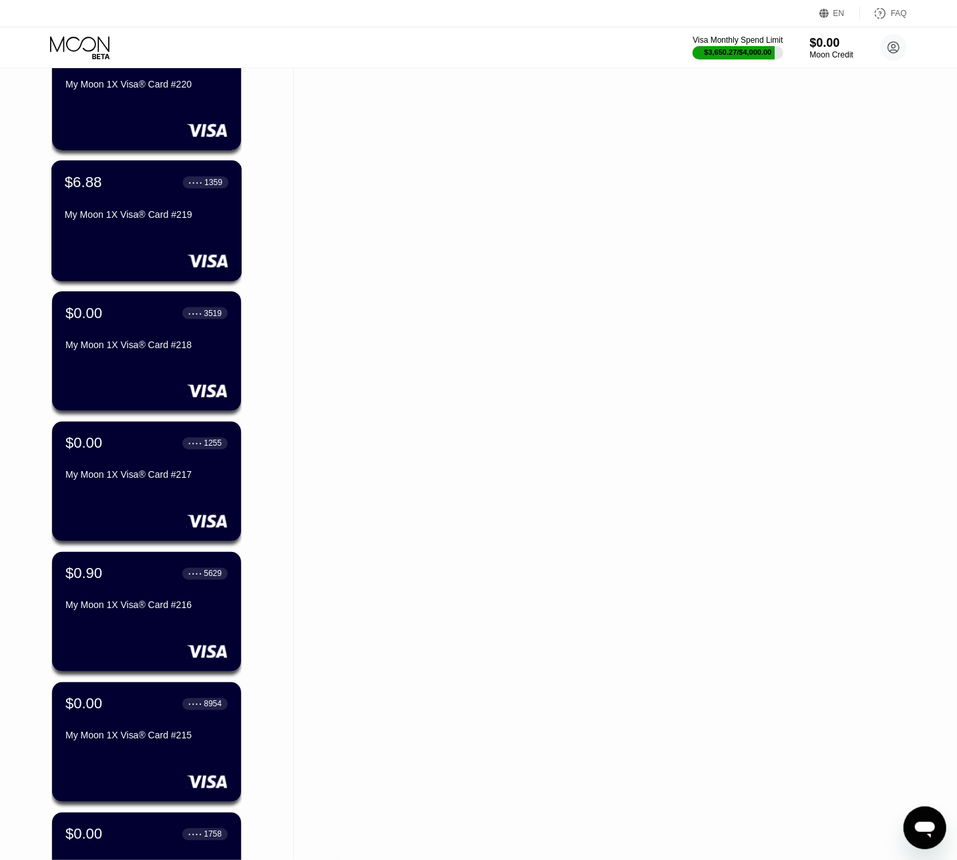
click at [132, 220] on div "My Moon 1X Visa® Card #219" at bounding box center [147, 214] width 164 height 11
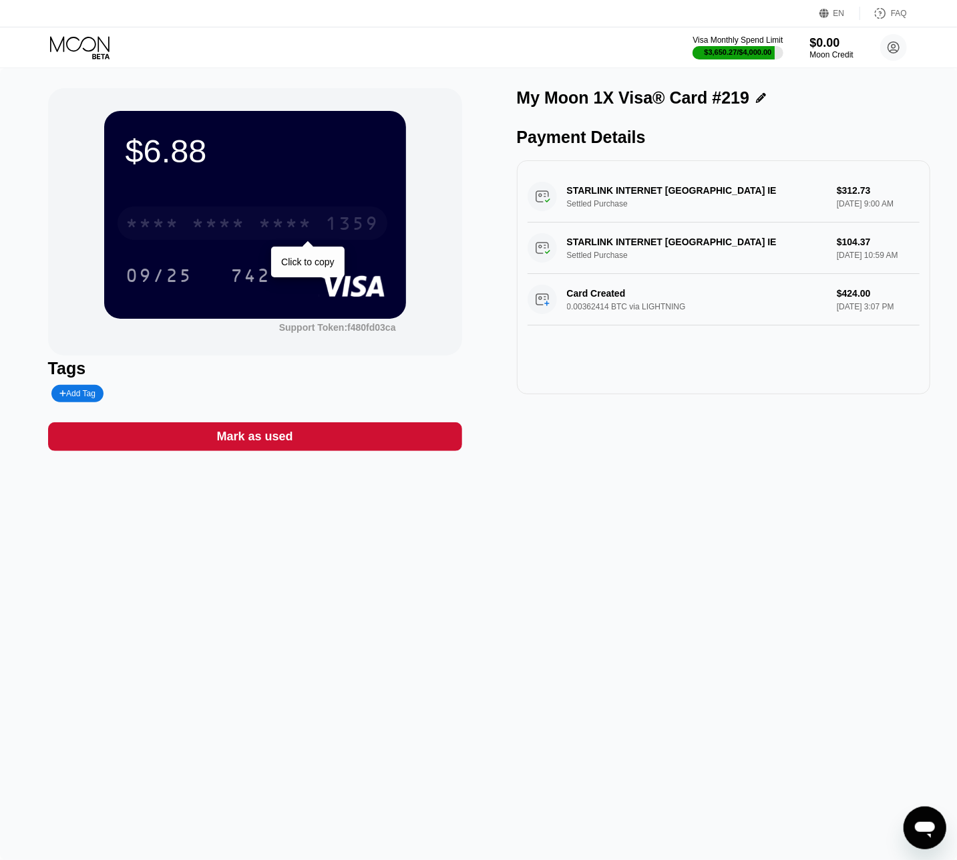
click at [250, 229] on div "* * * * * * * * * * * * 1359" at bounding box center [253, 222] width 270 height 33
click at [220, 653] on div "$6.88 4513 6500 2658 1359 09/25 742 Support Token: f480fd03ca Tags Add Tag Mark…" at bounding box center [478, 463] width 957 height 791
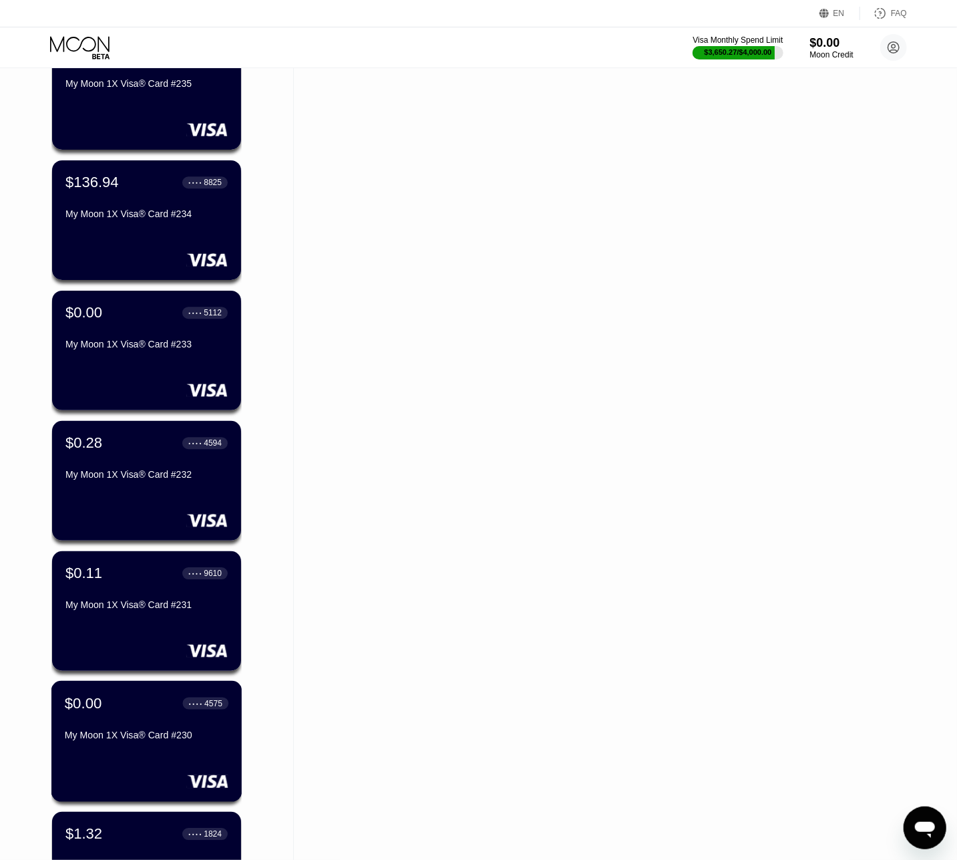
scroll to position [1888, 0]
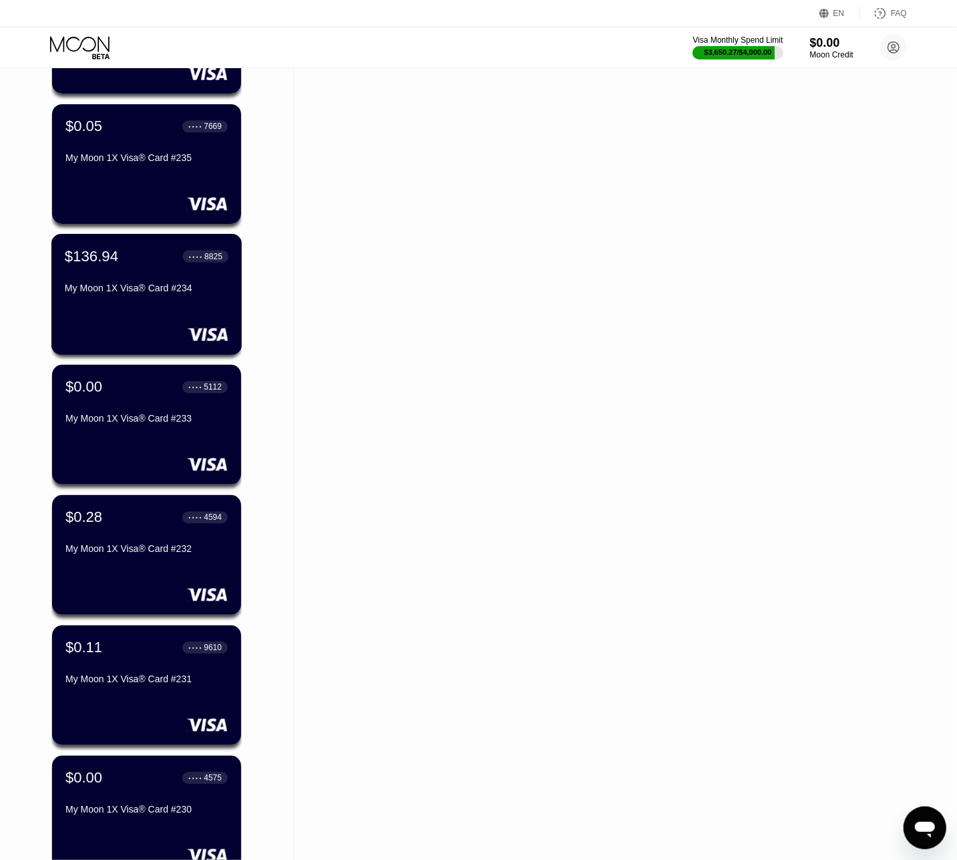
click at [156, 312] on div "$136.94 ● ● ● ● 8825 My Moon 1X Visa® Card #234" at bounding box center [146, 294] width 191 height 121
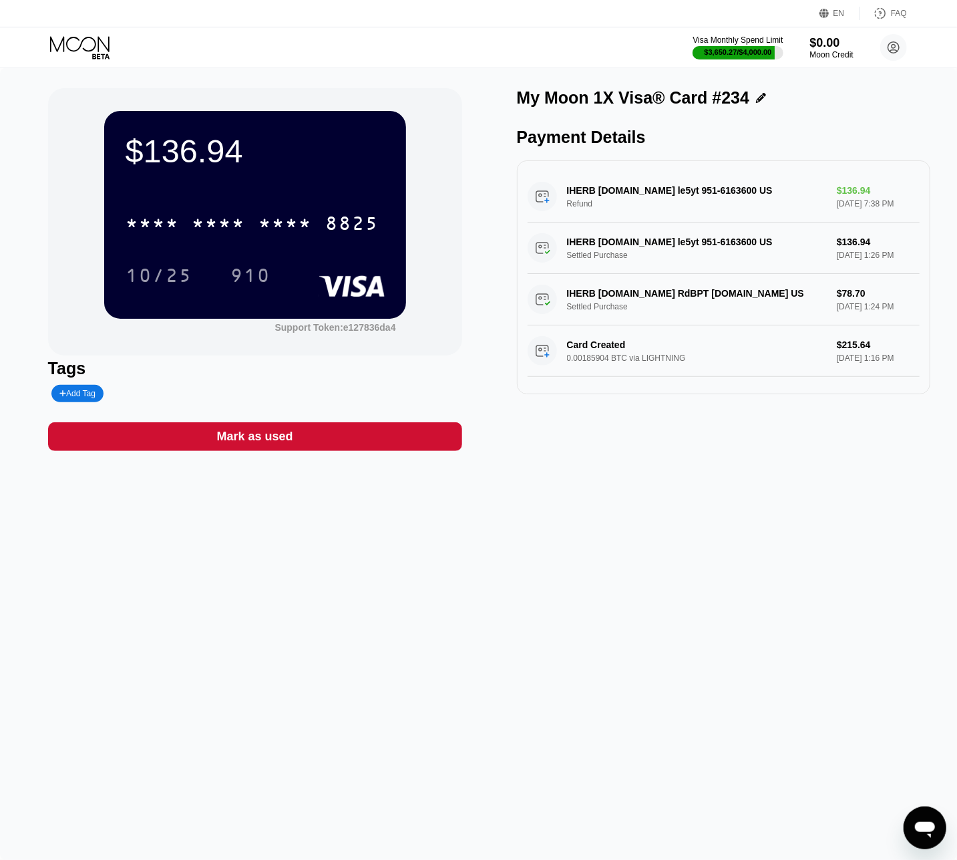
click at [85, 55] on icon at bounding box center [81, 47] width 62 height 23
